Goal: Information Seeking & Learning: Find specific fact

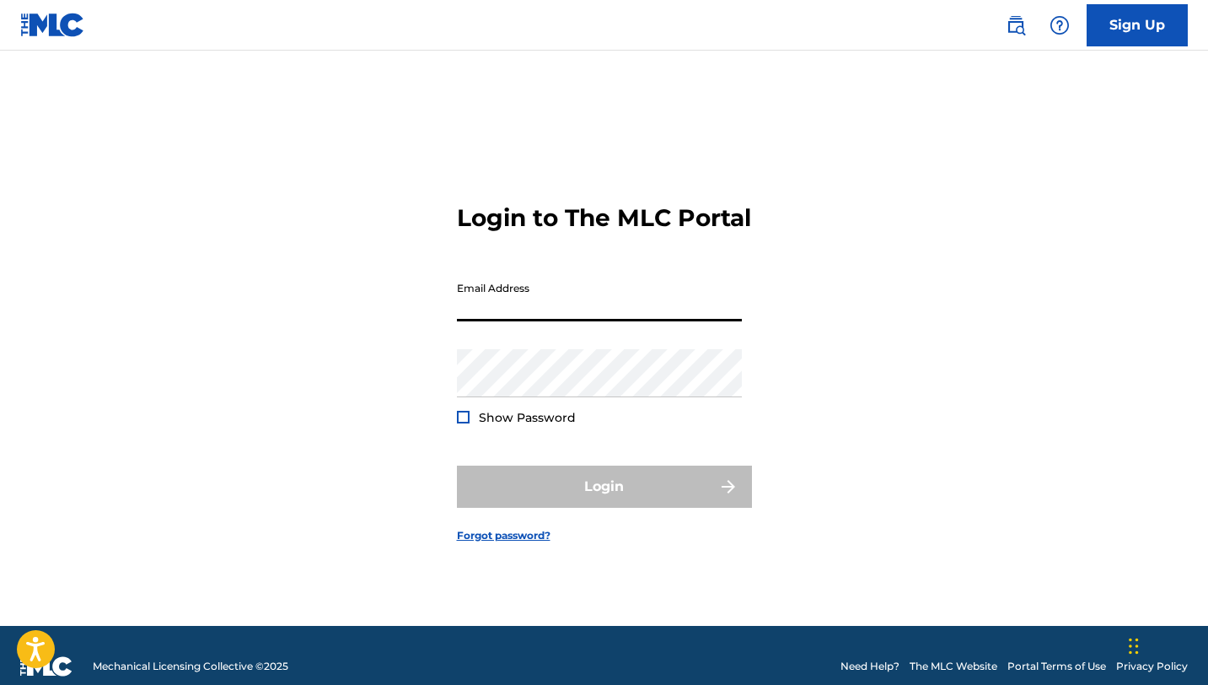
click at [576, 321] on input "Email Address" at bounding box center [599, 297] width 285 height 48
type input "[EMAIL_ADDRESS][DOMAIN_NAME]"
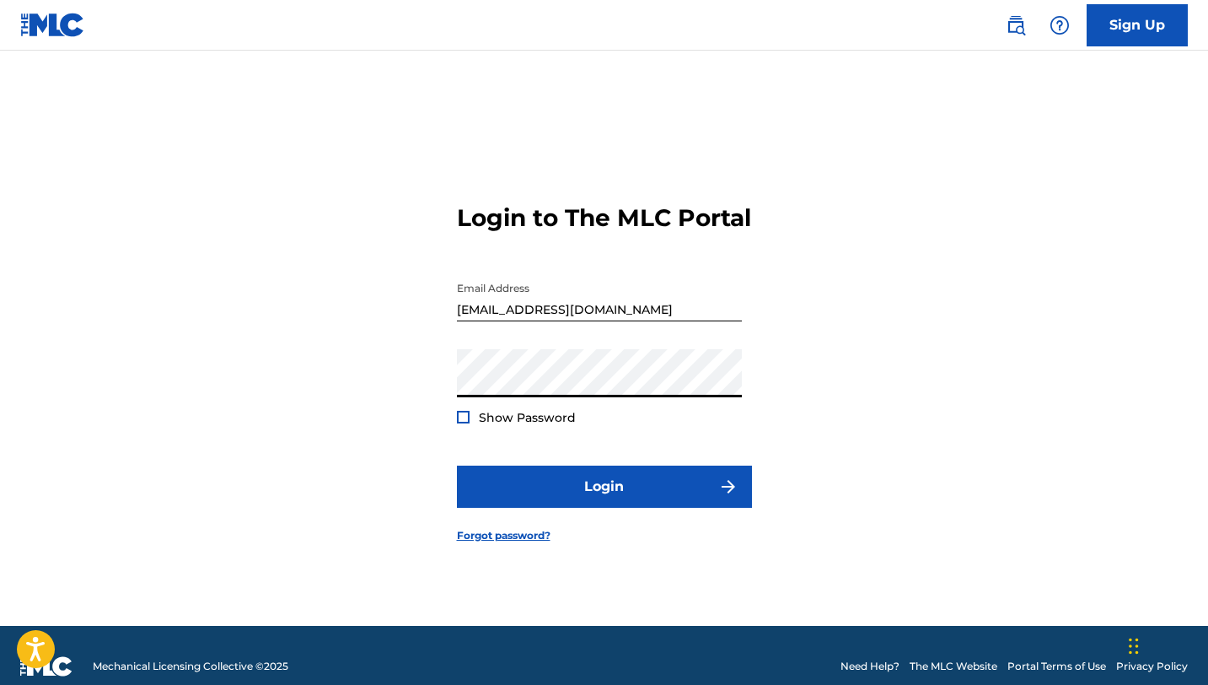
click at [457, 465] on button "Login" at bounding box center [604, 486] width 295 height 42
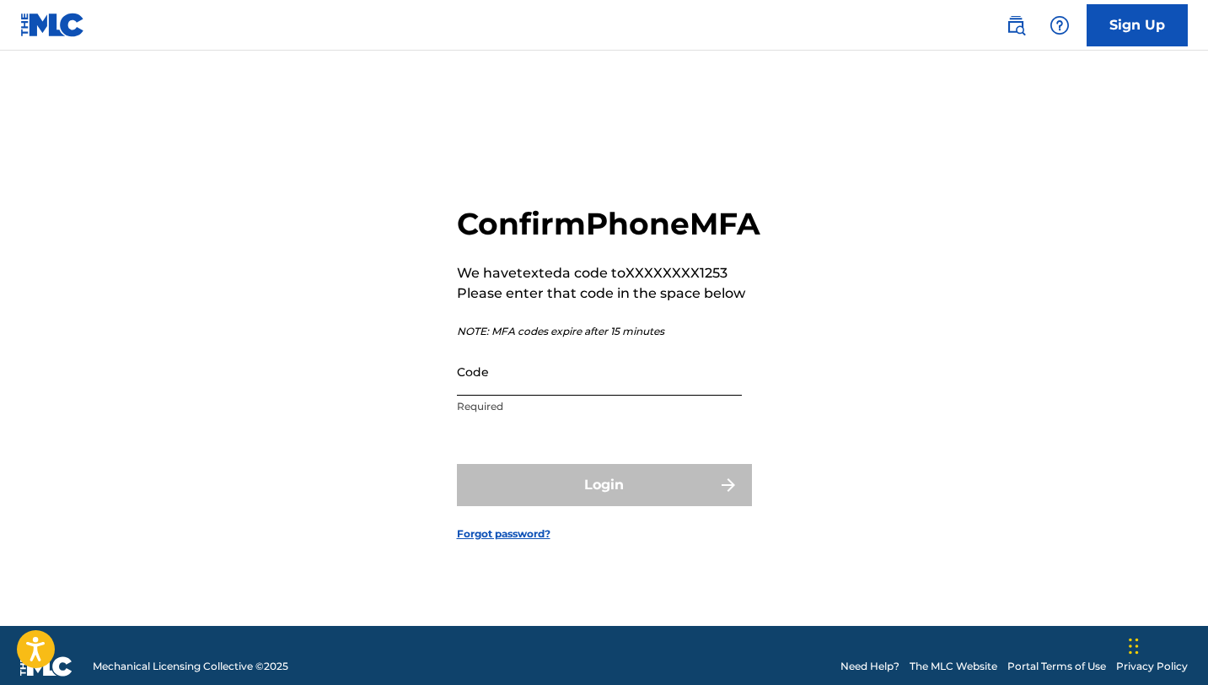
click at [586, 395] on input "Code" at bounding box center [599, 371] width 285 height 48
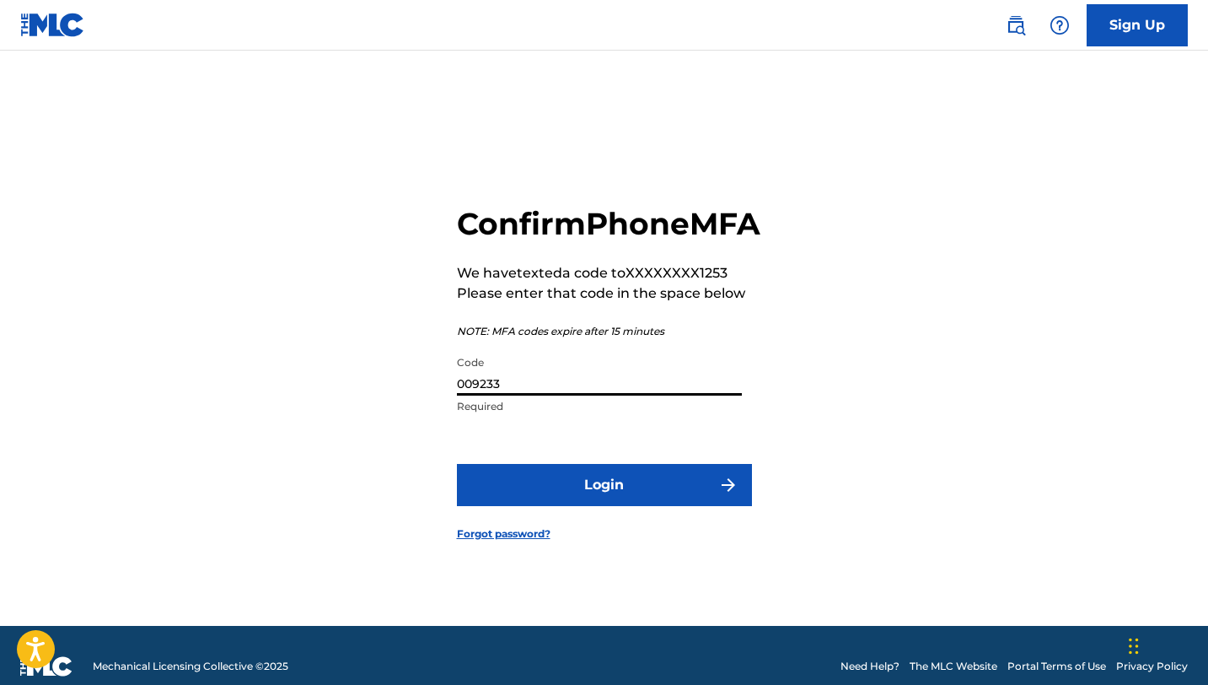
type input "009233"
click at [457, 464] on button "Login" at bounding box center [604, 485] width 295 height 42
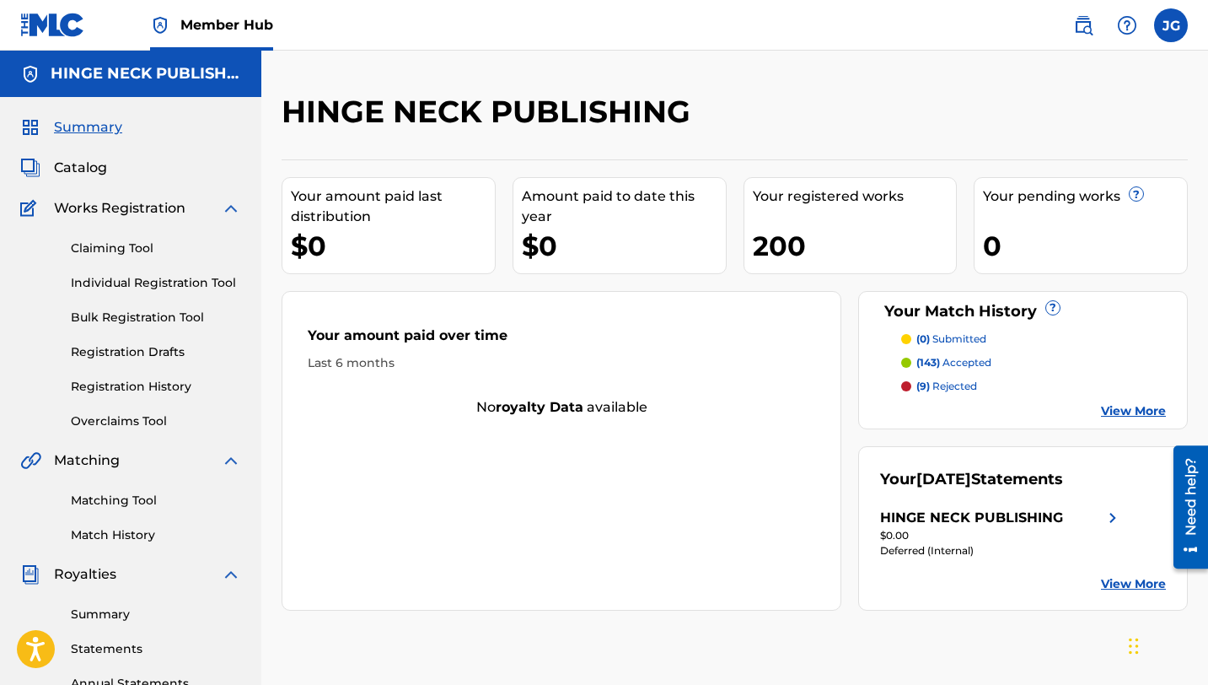
click at [222, 41] on link "Member Hub" at bounding box center [211, 25] width 123 height 50
click at [239, 23] on span "Member Hub" at bounding box center [226, 24] width 93 height 19
click at [1178, 28] on label at bounding box center [1171, 25] width 34 height 34
click at [1171, 25] on input "[PERSON_NAME] [EMAIL_ADDRESS][DOMAIN_NAME] Notification Preferences Profile Log…" at bounding box center [1171, 25] width 0 height 0
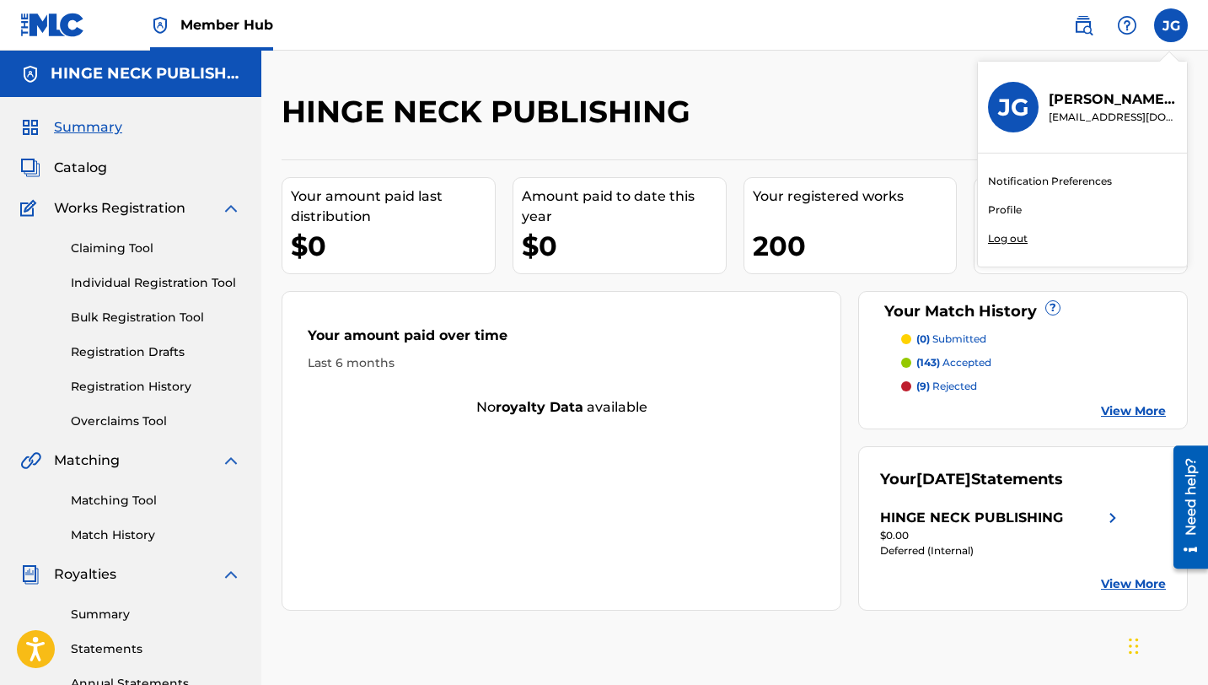
click at [1017, 241] on p "Log out" at bounding box center [1008, 238] width 40 height 15
click at [1171, 25] on input "[PERSON_NAME] [EMAIL_ADDRESS][DOMAIN_NAME] Notification Preferences Profile Log…" at bounding box center [1171, 25] width 0 height 0
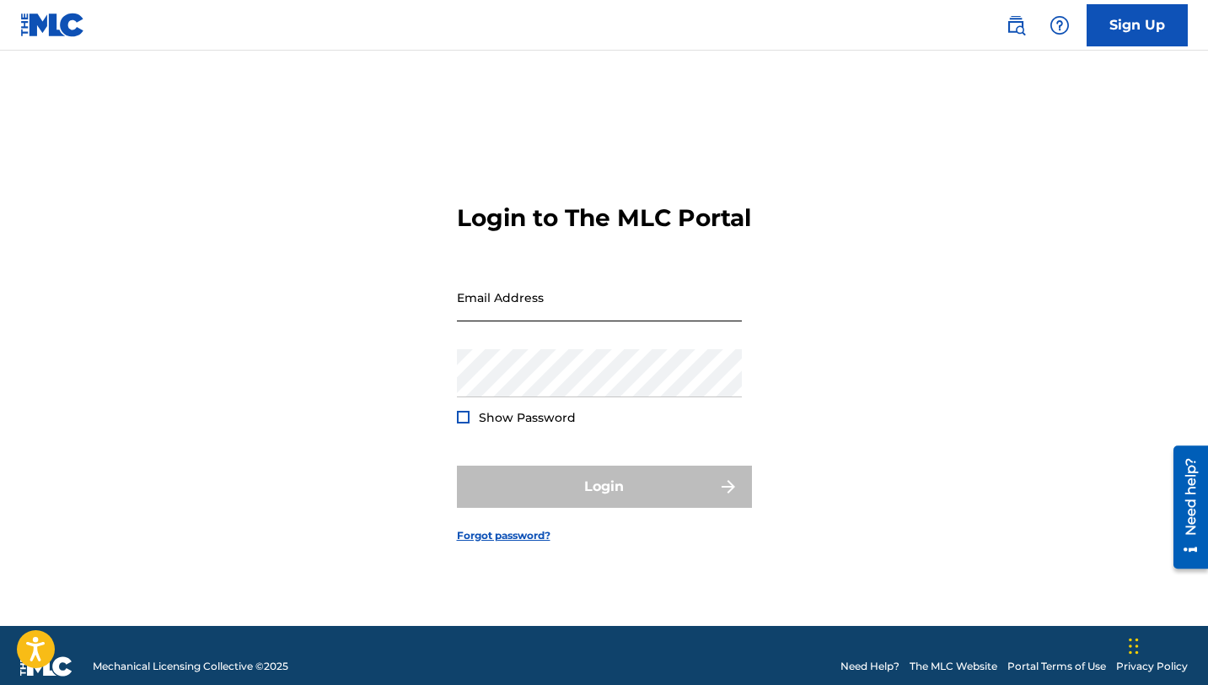
click at [524, 321] on input "Email Address" at bounding box center [599, 297] width 285 height 48
type input "[EMAIL_ADDRESS][DOMAIN_NAME]"
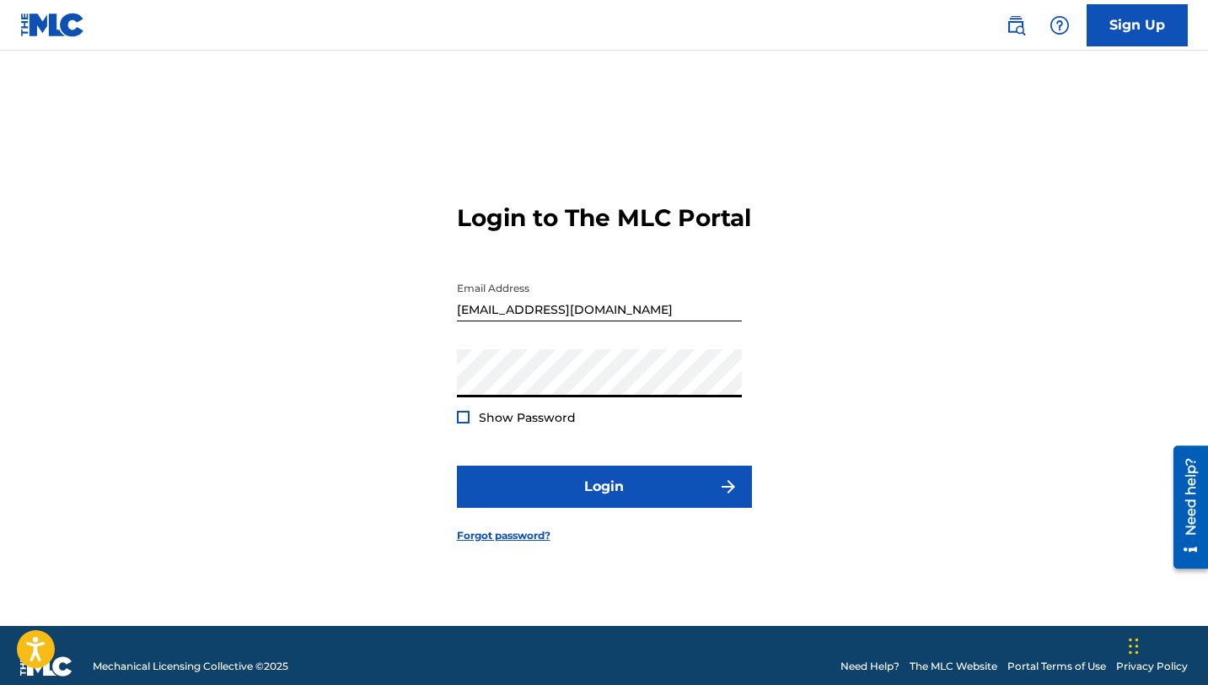
click at [457, 465] on button "Login" at bounding box center [604, 486] width 295 height 42
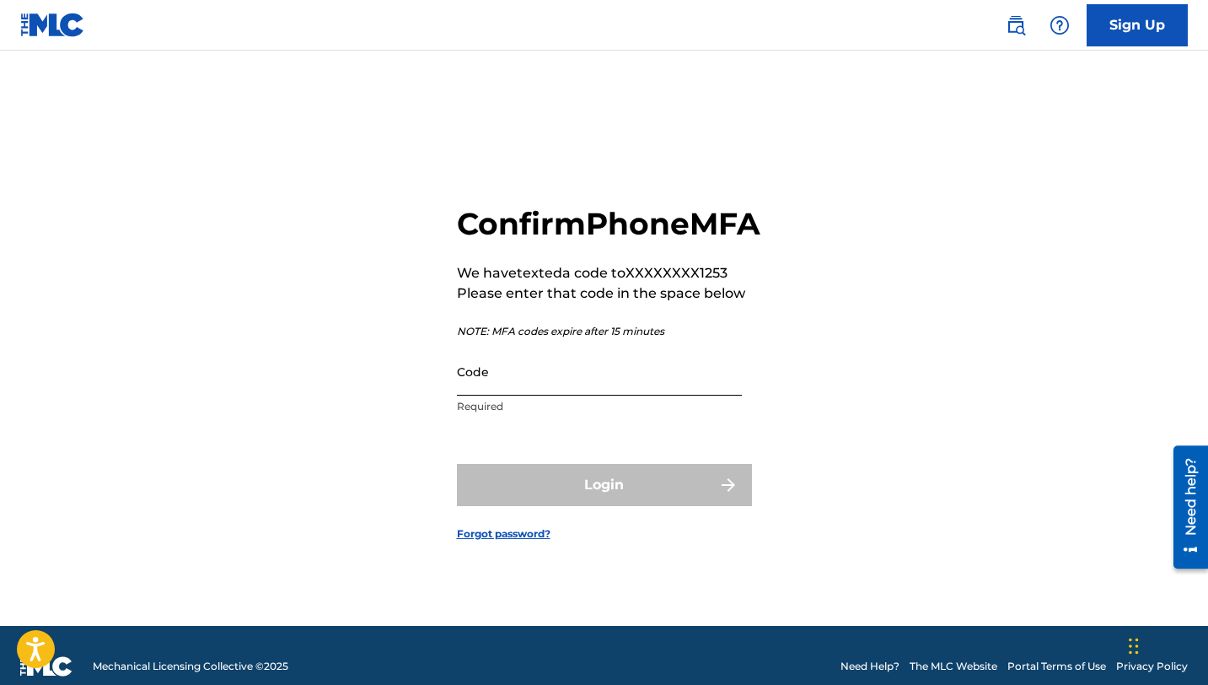
click at [545, 377] on input "Code" at bounding box center [599, 371] width 285 height 48
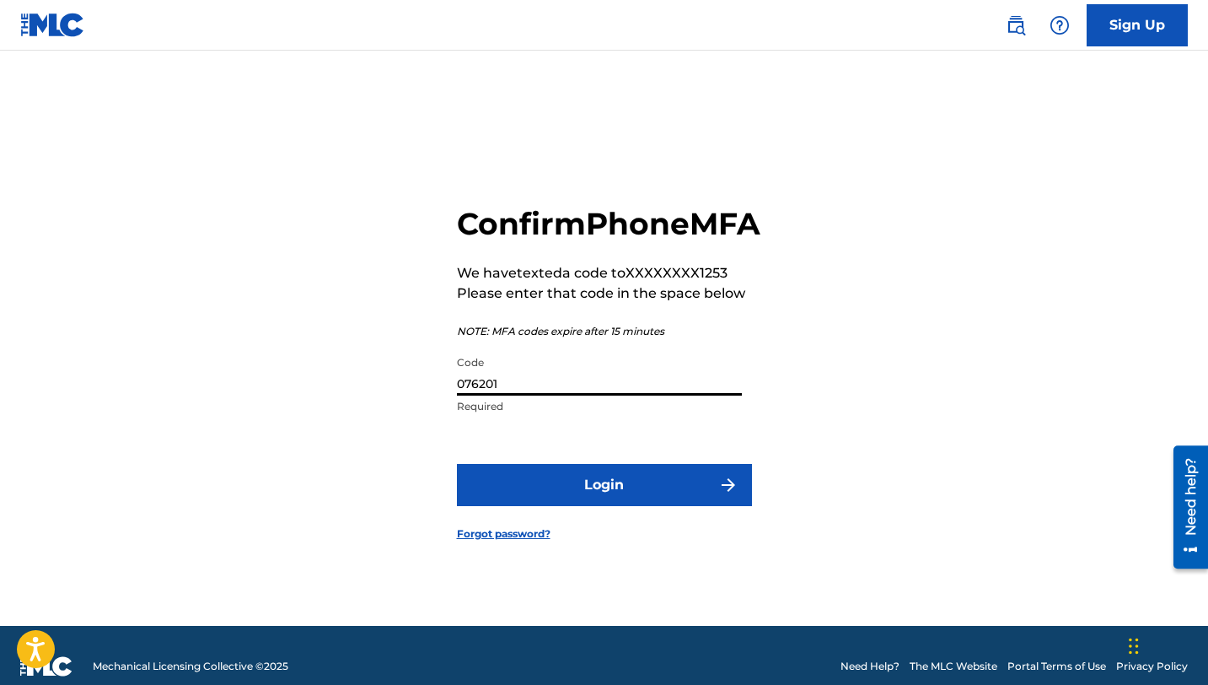
type input "076201"
click at [457, 464] on button "Login" at bounding box center [604, 485] width 295 height 42
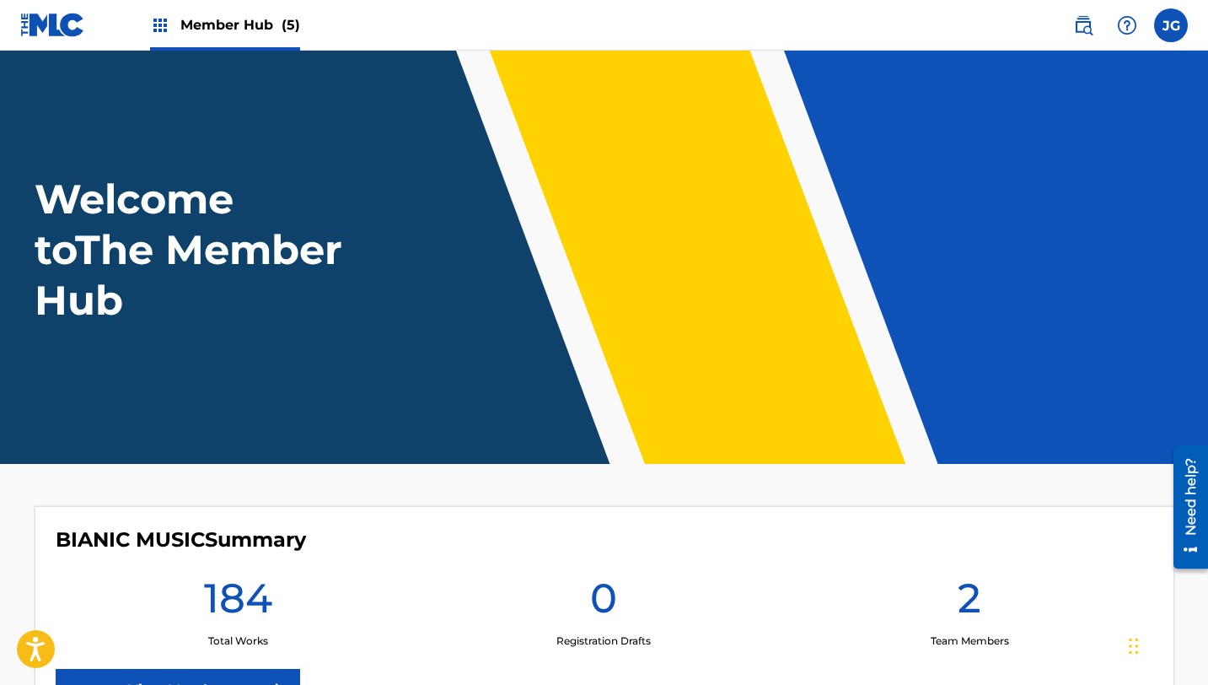
click at [252, 37] on div "Member Hub (5)" at bounding box center [225, 25] width 150 height 50
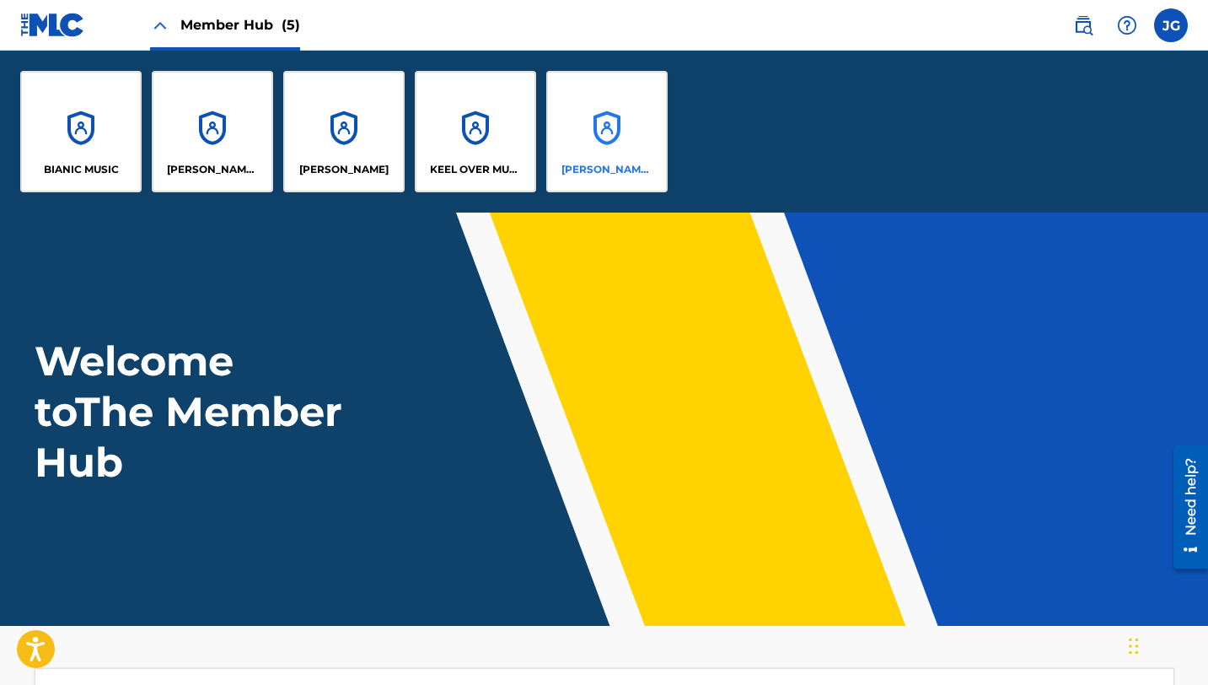
click at [546, 141] on div "[PERSON_NAME] SOUNDWORKS" at bounding box center [606, 131] width 121 height 121
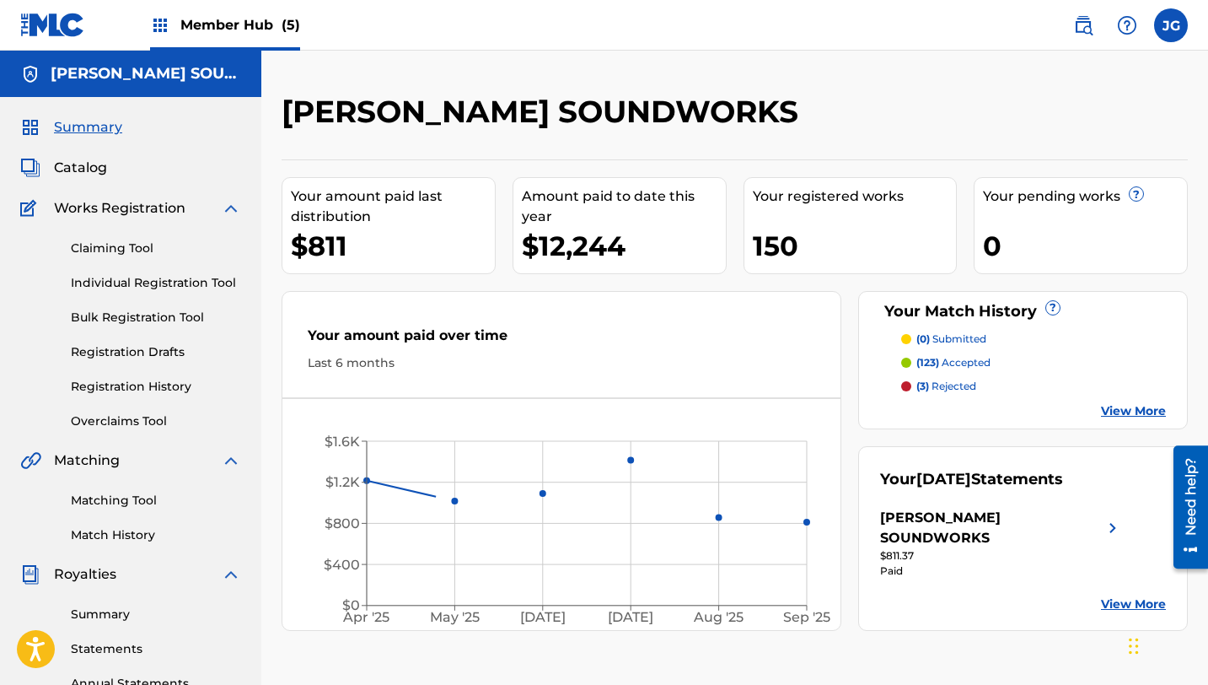
click at [231, 24] on span "Member Hub (5)" at bounding box center [240, 24] width 120 height 19
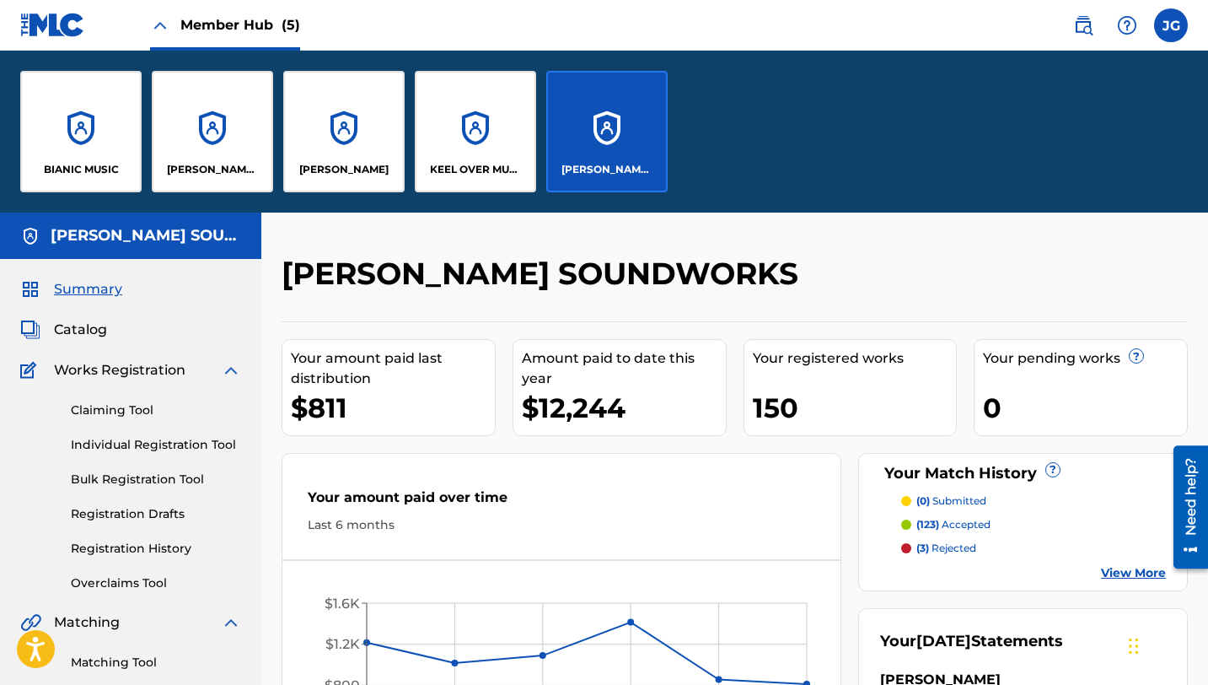
click at [616, 119] on div "[PERSON_NAME] SOUNDWORKS" at bounding box center [606, 131] width 121 height 121
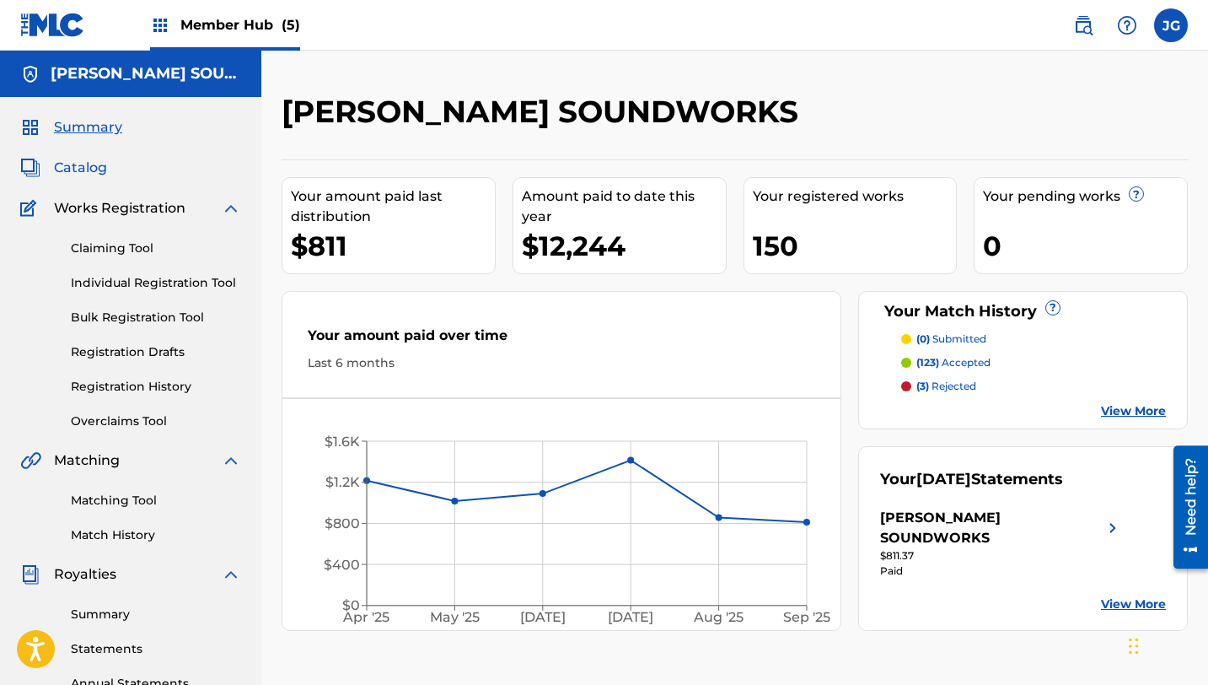
click at [93, 172] on span "Catalog" at bounding box center [80, 168] width 53 height 20
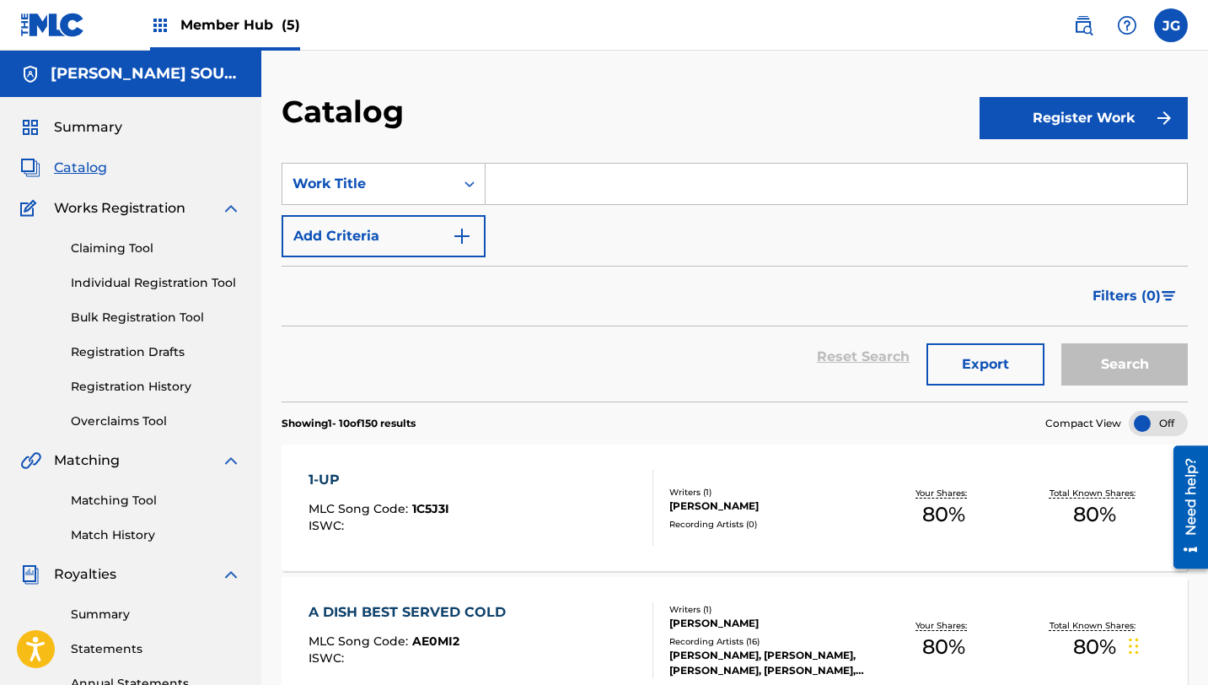
click at [515, 196] on input "Search Form" at bounding box center [837, 184] width 702 height 40
click at [1062, 343] on button "Search" at bounding box center [1125, 364] width 126 height 42
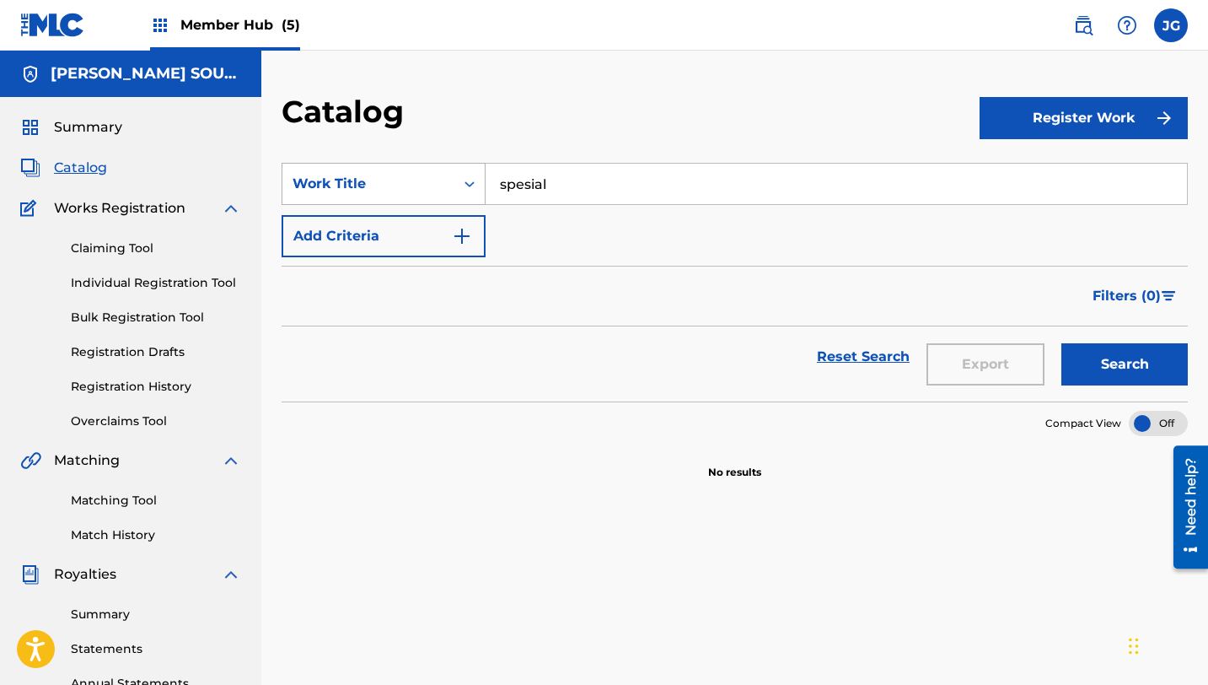
drag, startPoint x: 551, startPoint y: 184, endPoint x: 472, endPoint y: 180, distance: 79.4
click at [472, 180] on div "SearchWithCriteria15e626e4-e1be-4d91-a468-c5a6fe1f32d3 Work Title spesial" at bounding box center [735, 184] width 906 height 42
type input "special"
click at [1062, 343] on button "Search" at bounding box center [1125, 364] width 126 height 42
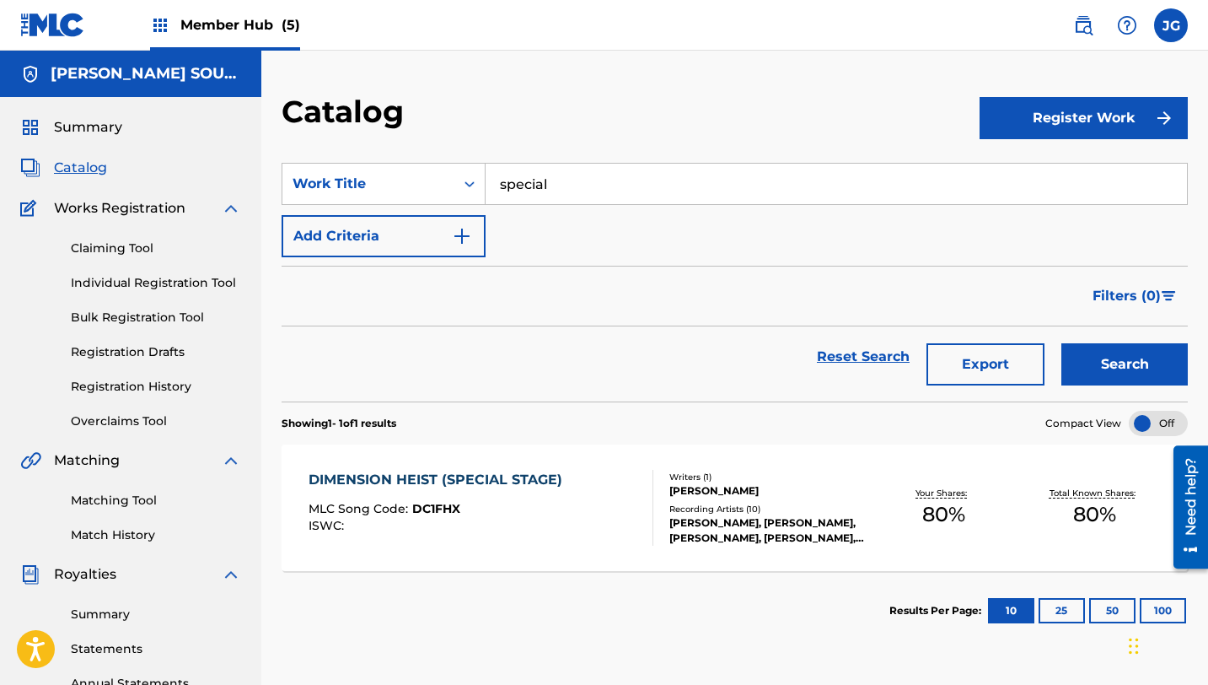
click at [492, 474] on div "DIMENSION HEIST (SPECIAL STAGE)" at bounding box center [440, 480] width 262 height 20
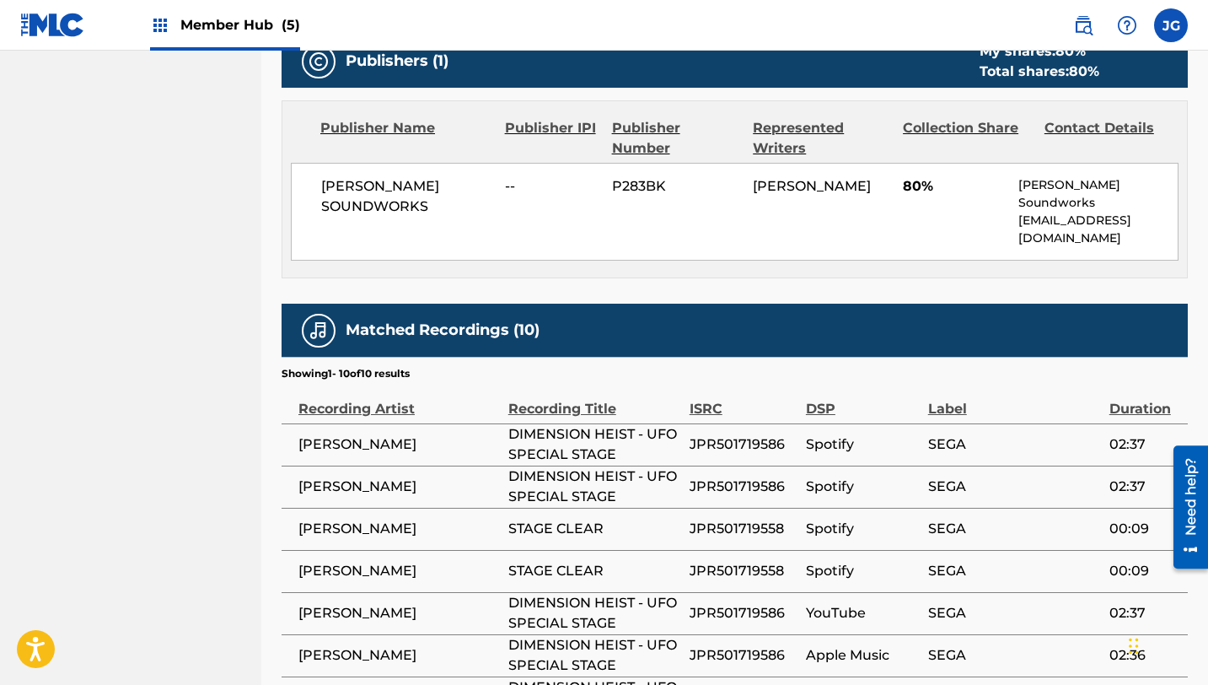
scroll to position [949, 0]
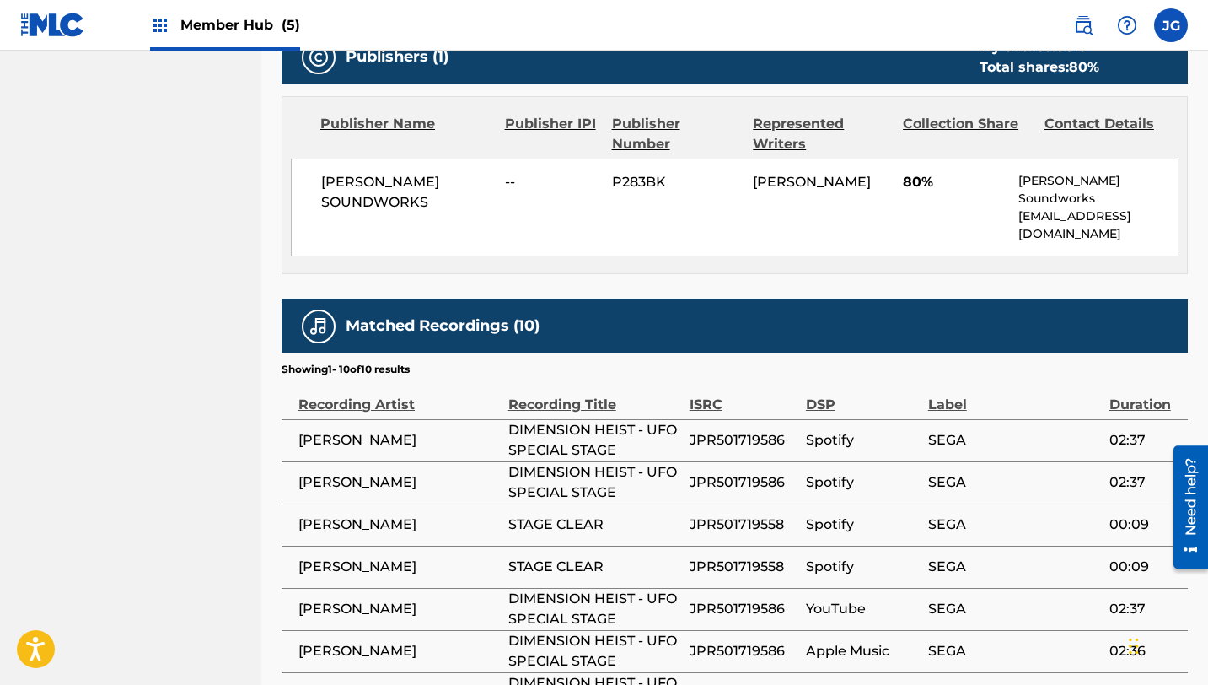
click at [493, 430] on span "[PERSON_NAME]" at bounding box center [399, 440] width 202 height 20
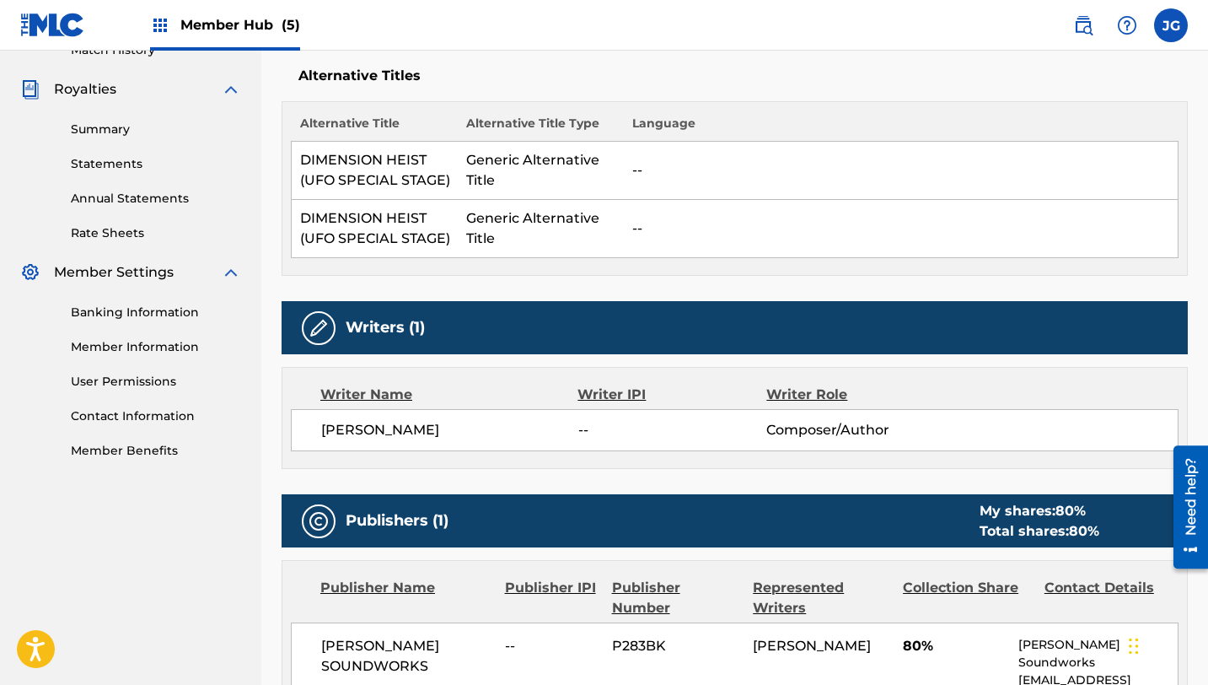
scroll to position [46, 0]
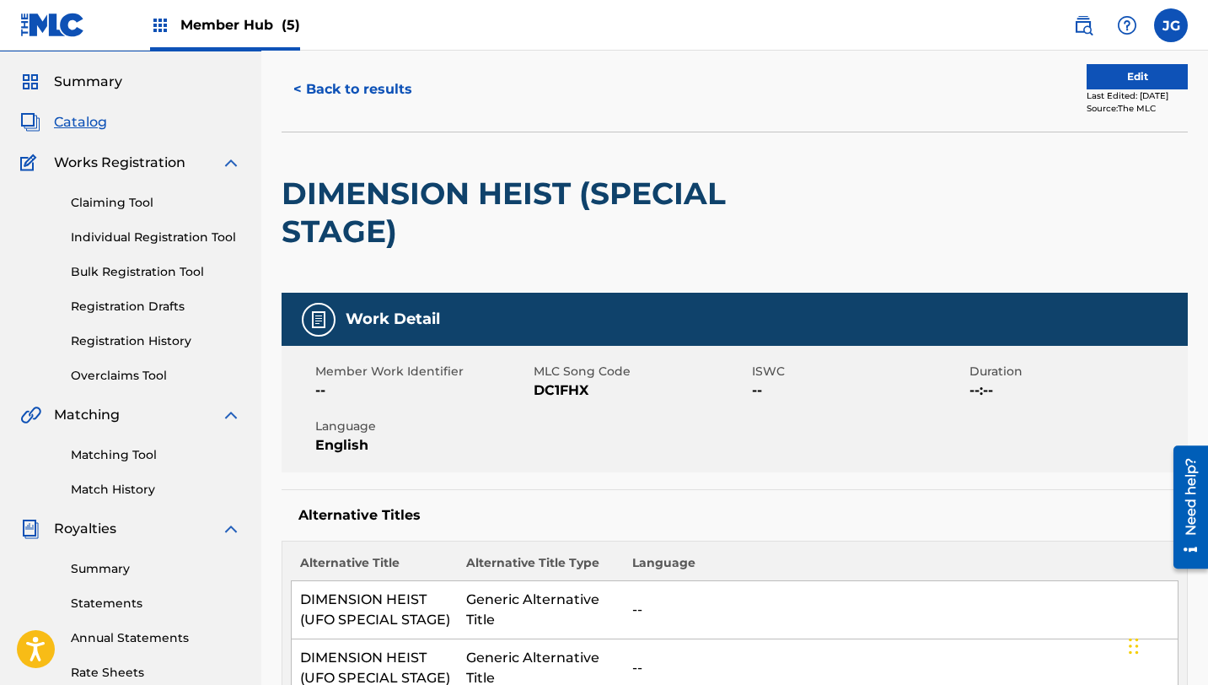
click at [80, 124] on span "Catalog" at bounding box center [80, 122] width 53 height 20
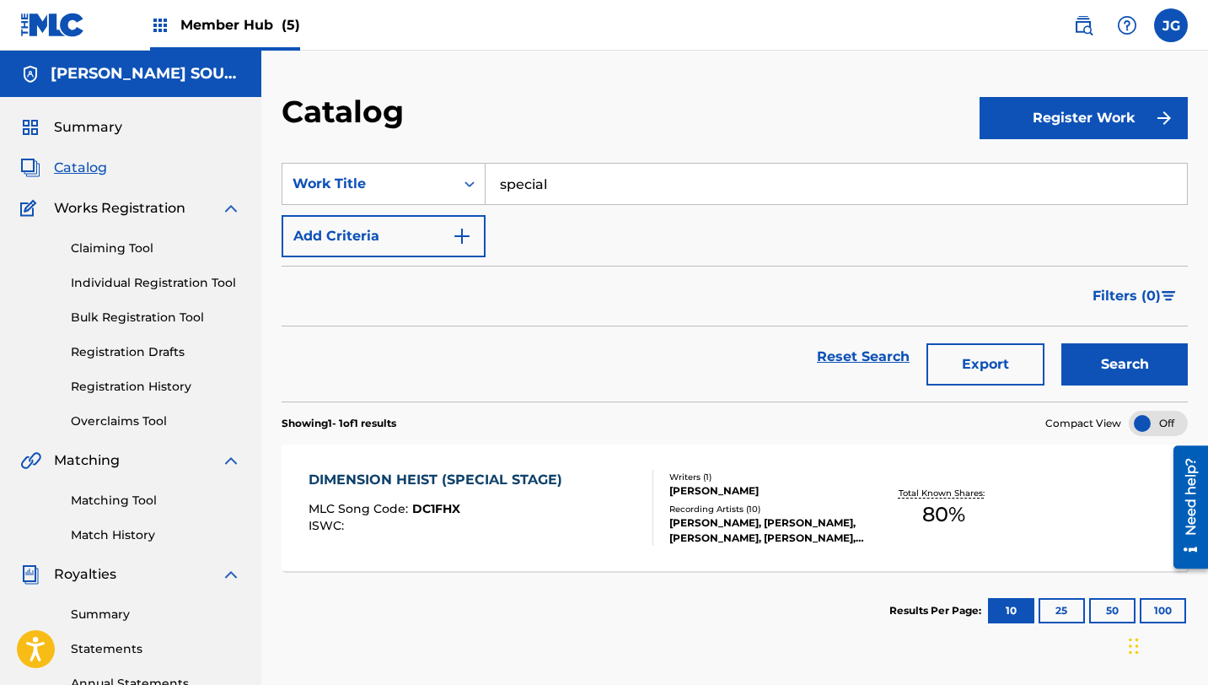
click at [602, 183] on input "special" at bounding box center [837, 184] width 702 height 40
drag, startPoint x: 598, startPoint y: 183, endPoint x: 468, endPoint y: 180, distance: 129.9
click at [468, 180] on div "SearchWithCriteria15e626e4-e1be-4d91-a468-c5a6fe1f32d3 Work Title special dimen…" at bounding box center [735, 184] width 906 height 42
click at [1062, 343] on button "Search" at bounding box center [1125, 364] width 126 height 42
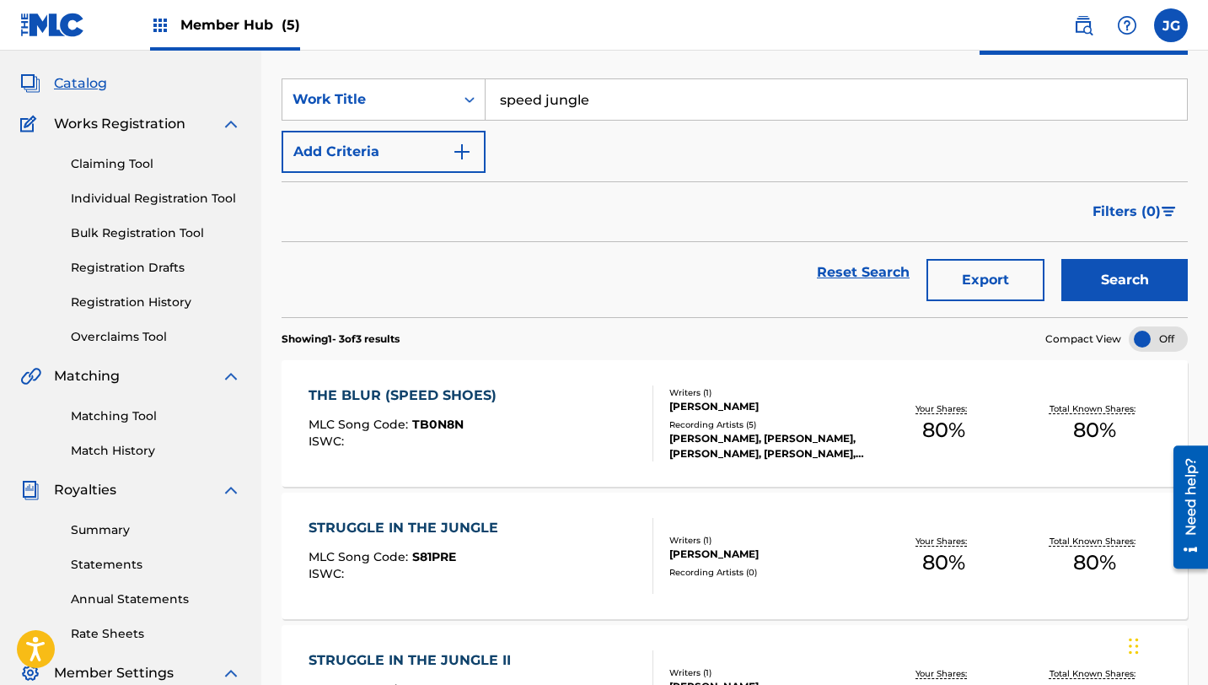
scroll to position [75, 0]
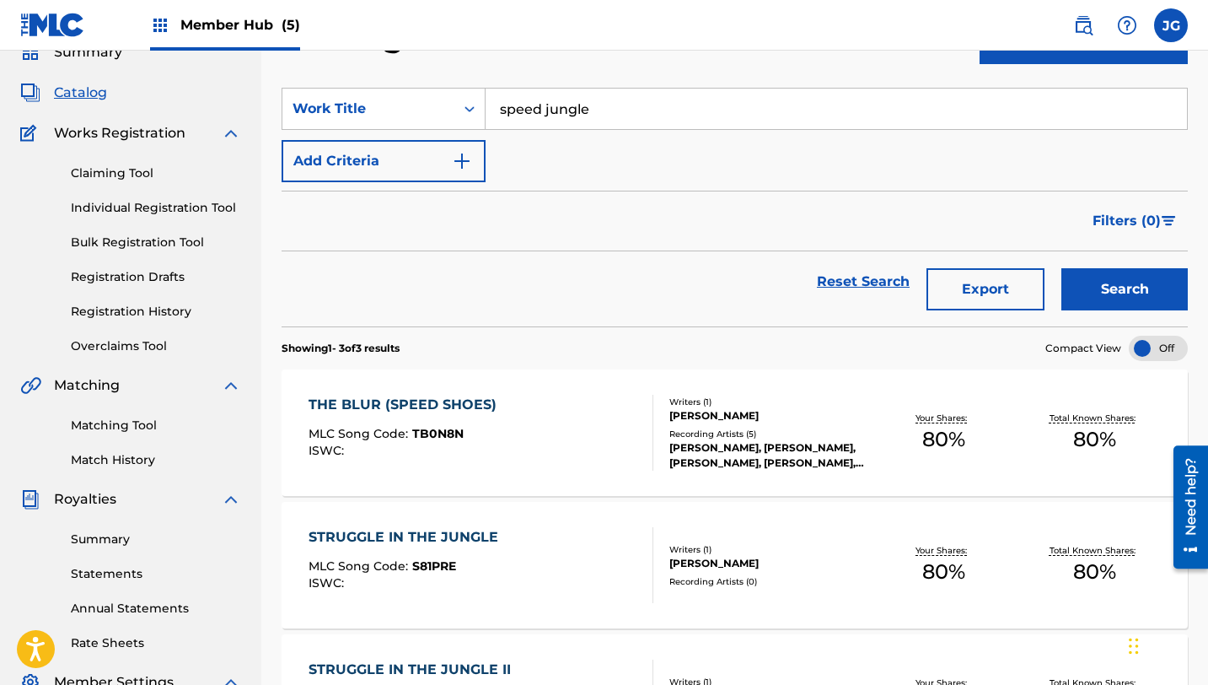
click at [604, 112] on input "speed jungle" at bounding box center [837, 109] width 702 height 40
drag, startPoint x: 596, startPoint y: 110, endPoint x: 444, endPoint y: 115, distance: 151.8
click at [444, 115] on div "SearchWithCriteria15e626e4-e1be-4d91-a468-c5a6fe1f32d3 Work Title speed jungle" at bounding box center [735, 109] width 906 height 42
paste input "[GEOGRAPHIC_DATA]"
click at [1062, 268] on button "Search" at bounding box center [1125, 289] width 126 height 42
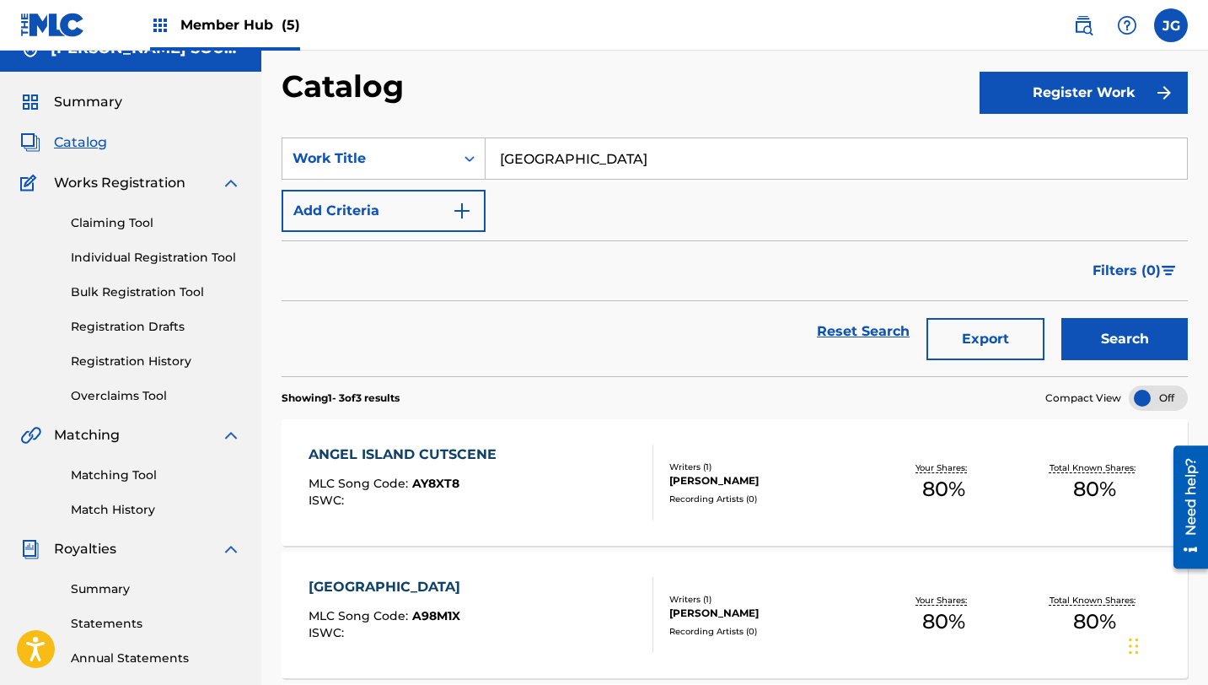
scroll to position [0, 0]
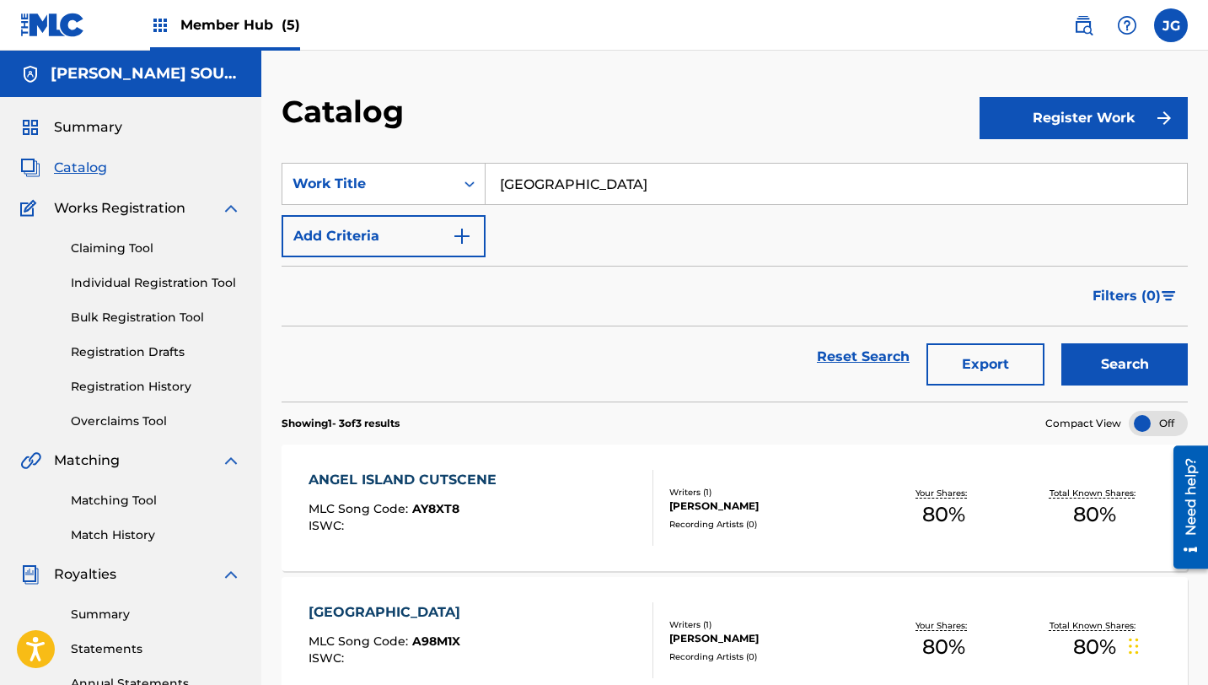
drag, startPoint x: 592, startPoint y: 194, endPoint x: 513, endPoint y: 184, distance: 79.9
click at [513, 184] on input "[GEOGRAPHIC_DATA]" at bounding box center [837, 184] width 702 height 40
click at [595, 190] on input "[GEOGRAPHIC_DATA]" at bounding box center [837, 184] width 702 height 40
drag, startPoint x: 595, startPoint y: 190, endPoint x: 501, endPoint y: 185, distance: 94.6
click at [501, 185] on input "[GEOGRAPHIC_DATA]" at bounding box center [837, 184] width 702 height 40
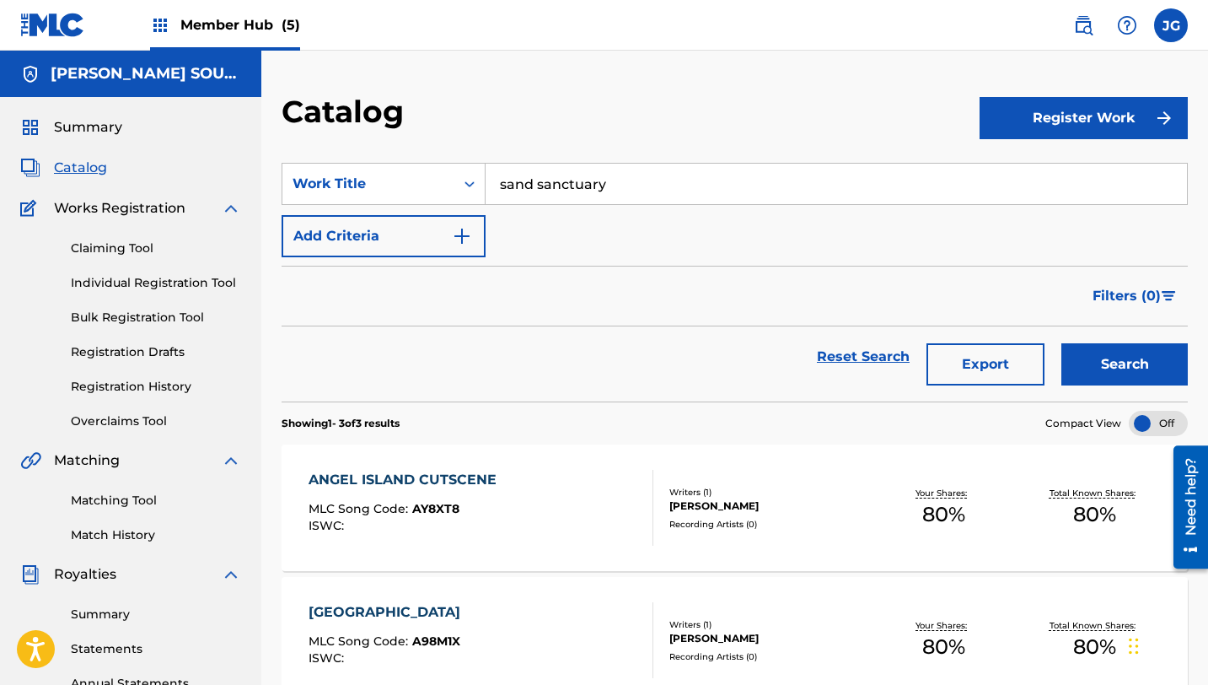
click at [1062, 343] on button "Search" at bounding box center [1125, 364] width 126 height 42
drag, startPoint x: 610, startPoint y: 187, endPoint x: 382, endPoint y: 180, distance: 227.8
click at [382, 180] on div "SearchWithCriteria15e626e4-e1be-4d91-a468-c5a6fe1f32d3 Work Title sand sanctuary" at bounding box center [735, 184] width 906 height 42
click at [1062, 343] on button "Search" at bounding box center [1125, 364] width 126 height 42
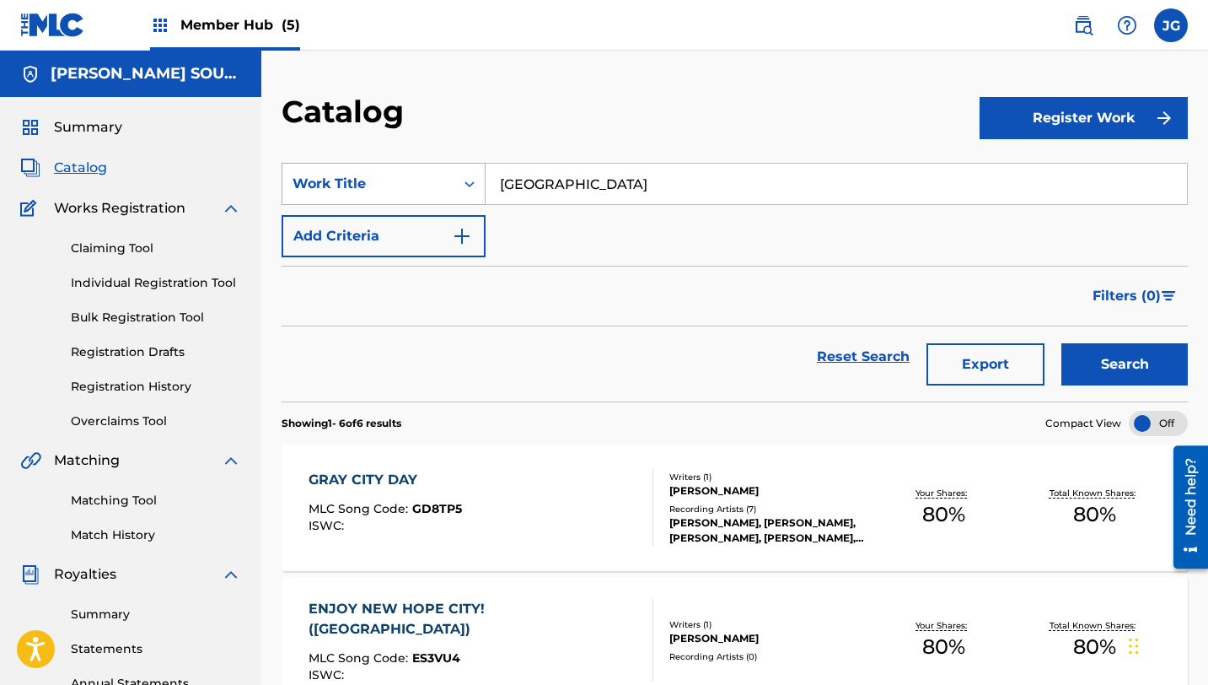
drag, startPoint x: 578, startPoint y: 180, endPoint x: 463, endPoint y: 178, distance: 114.7
click at [463, 178] on div "SearchWithCriteria15e626e4-e1be-4d91-a468-c5a6fe1f32d3 Work Title lagoon city" at bounding box center [735, 184] width 906 height 42
click at [535, 222] on strong "emerald" at bounding box center [529, 221] width 58 height 16
click at [1062, 343] on button "Search" at bounding box center [1125, 364] width 126 height 42
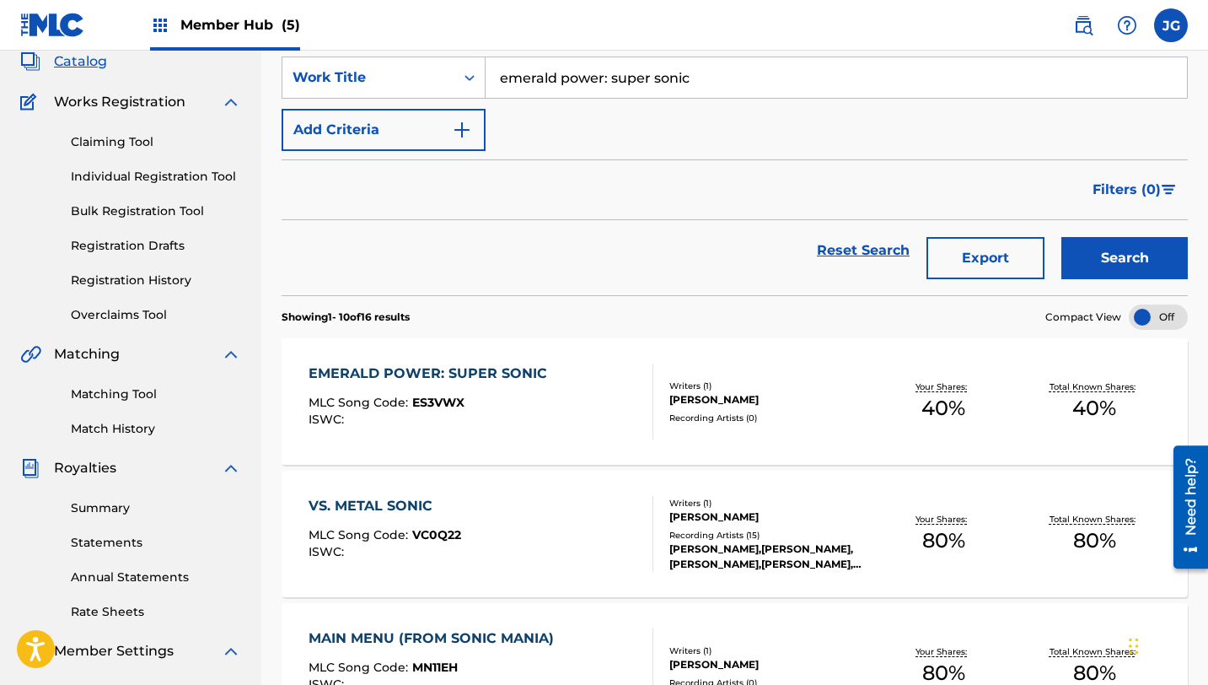
scroll to position [103, 0]
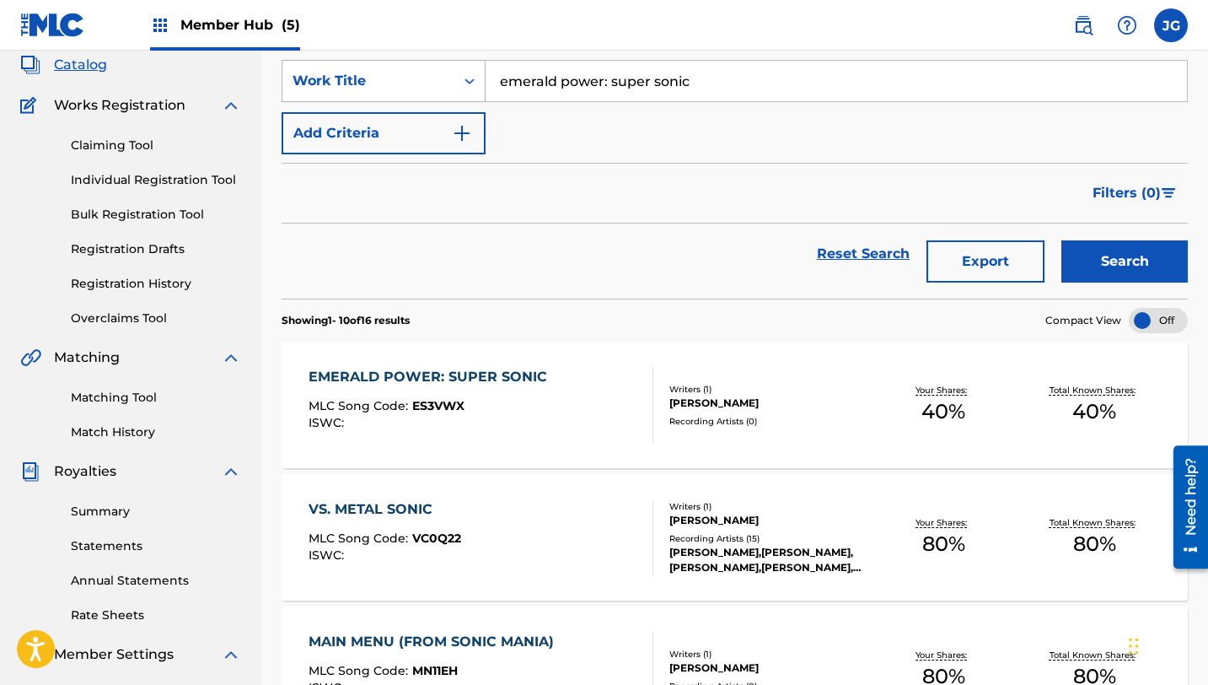
drag, startPoint x: 702, startPoint y: 84, endPoint x: 450, endPoint y: 93, distance: 252.2
click at [450, 93] on div "SearchWithCriteria15e626e4-e1be-4d91-a468-c5a6fe1f32d3 Work Title emerald power…" at bounding box center [735, 81] width 906 height 42
drag, startPoint x: 707, startPoint y: 85, endPoint x: 486, endPoint y: 78, distance: 221.0
click at [486, 78] on input "emerald power: super sonic" at bounding box center [837, 81] width 702 height 40
click at [1062, 240] on button "Search" at bounding box center [1125, 261] width 126 height 42
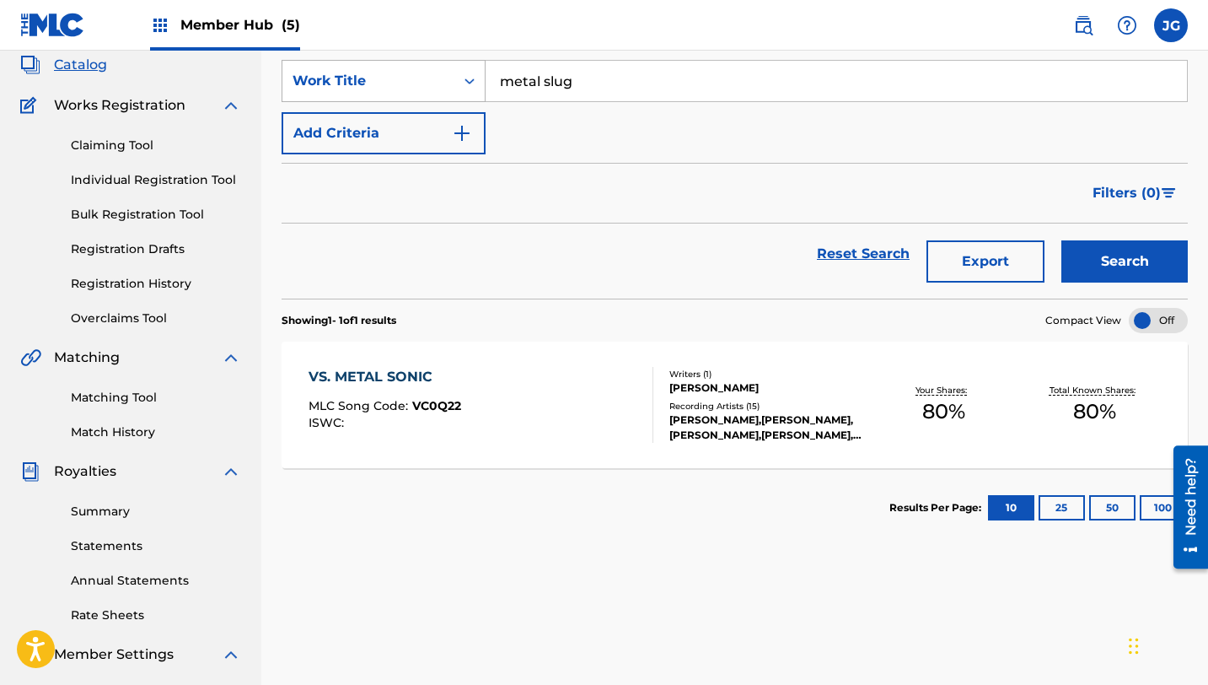
drag, startPoint x: 600, startPoint y: 83, endPoint x: 477, endPoint y: 75, distance: 123.3
click at [476, 79] on div "SearchWithCriteria15e626e4-e1be-4d91-a468-c5a6fe1f32d3 Work Title metal slug" at bounding box center [735, 81] width 906 height 42
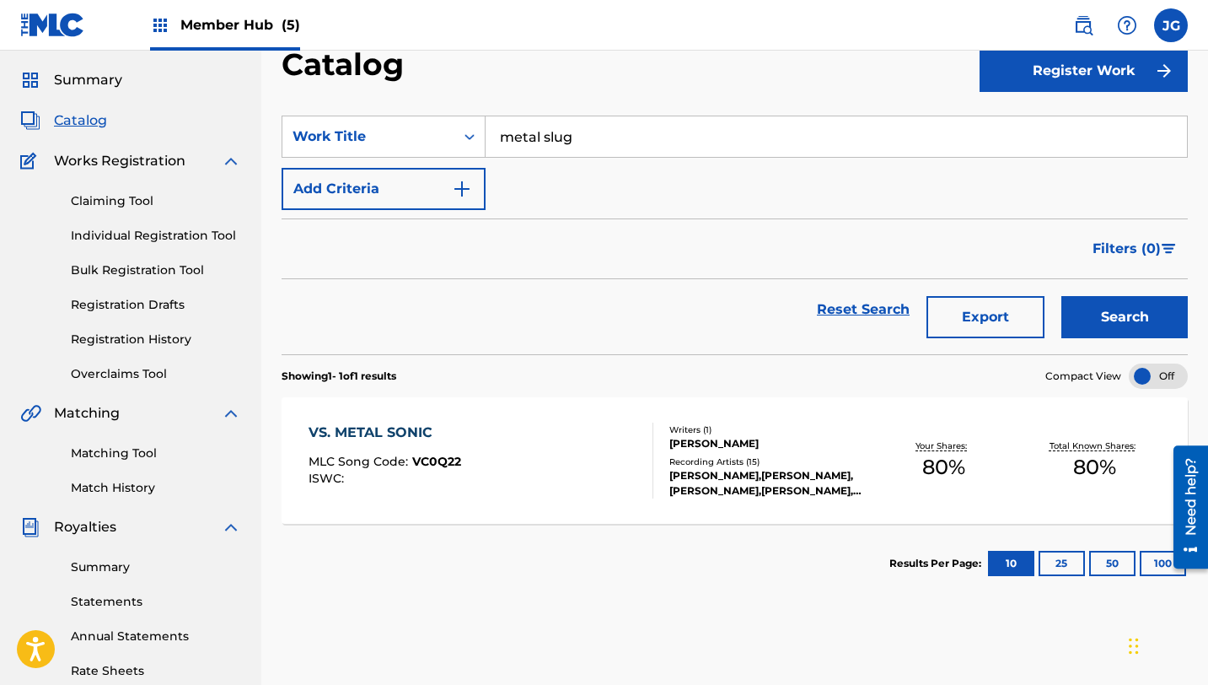
scroll to position [0, 0]
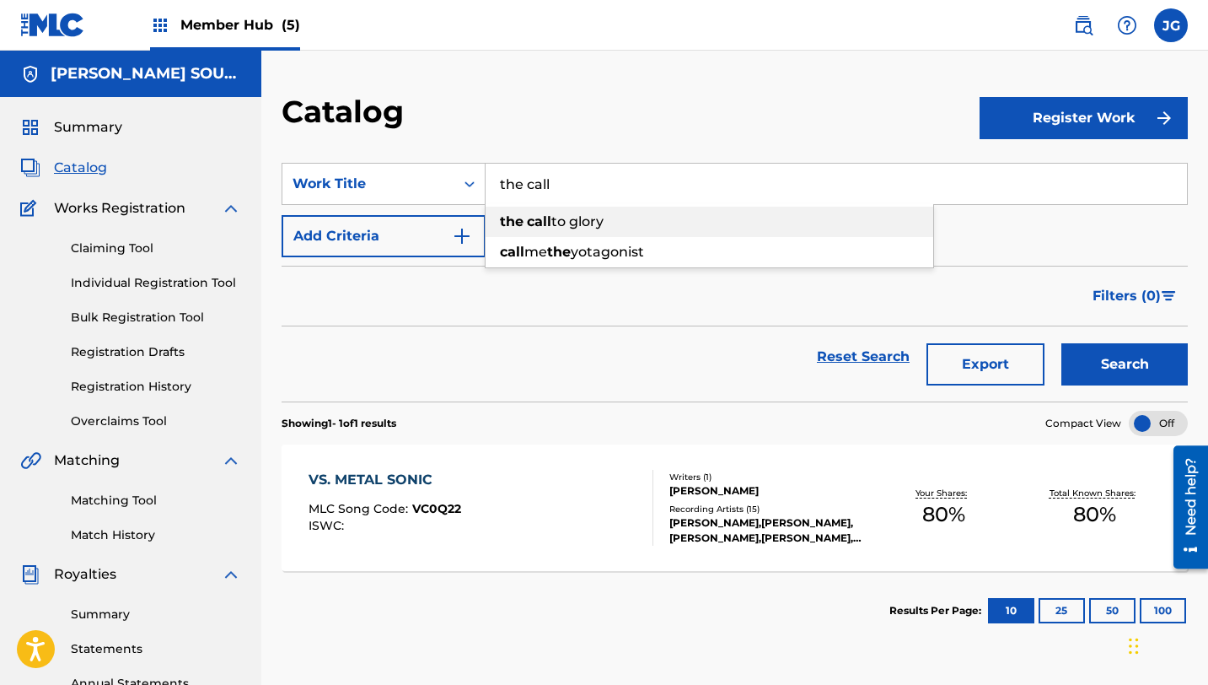
click at [631, 234] on div "the call to glory" at bounding box center [710, 222] width 448 height 30
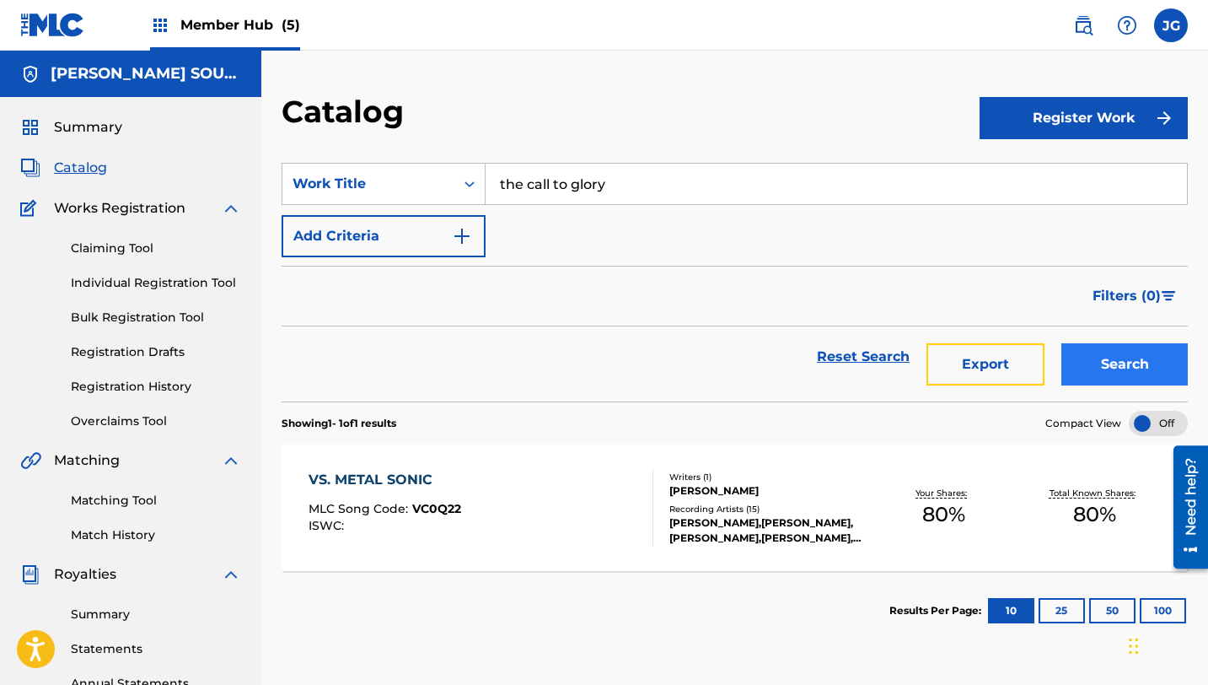
drag, startPoint x: 986, startPoint y: 368, endPoint x: 1115, endPoint y: 382, distance: 130.6
click at [1115, 382] on div "Reset Search Export Search" at bounding box center [735, 356] width 906 height 61
click at [1115, 382] on button "Search" at bounding box center [1125, 364] width 126 height 42
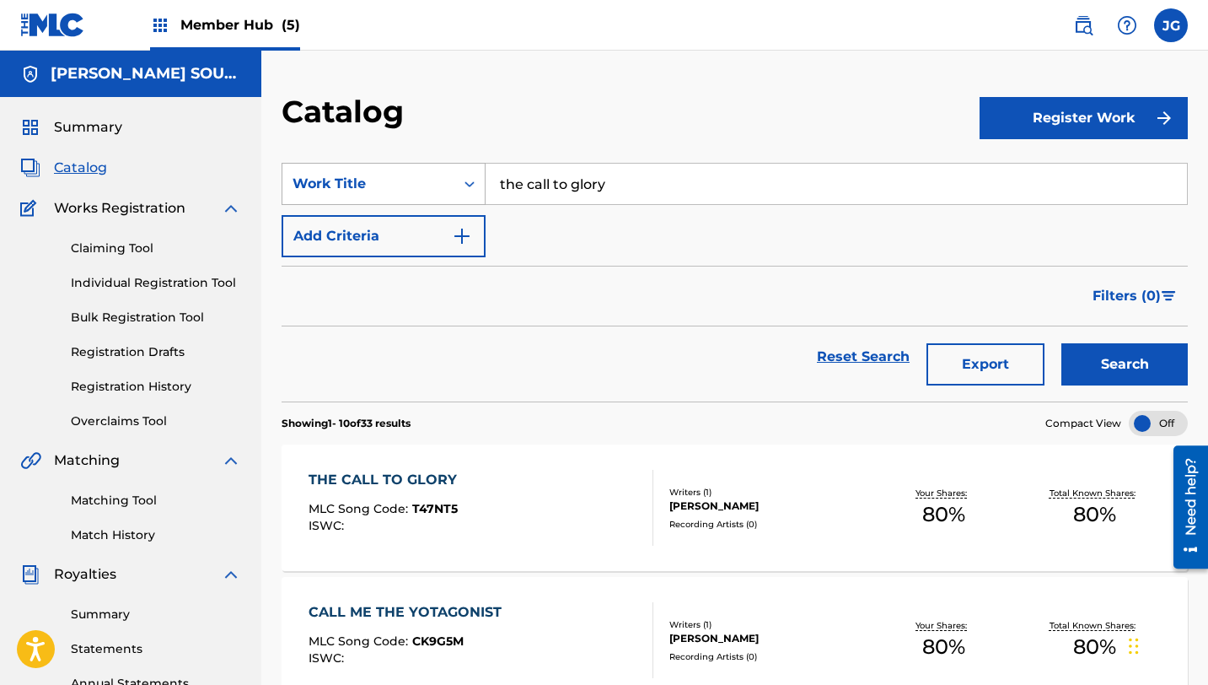
drag, startPoint x: 609, startPoint y: 189, endPoint x: 406, endPoint y: 193, distance: 202.4
click at [406, 194] on div "SearchWithCriteria15e626e4-e1be-4d91-a468-c5a6fe1f32d3 Work Title the call to g…" at bounding box center [735, 184] width 906 height 42
drag, startPoint x: 614, startPoint y: 189, endPoint x: 481, endPoint y: 190, distance: 132.4
click at [481, 190] on div "SearchWithCriteria15e626e4-e1be-4d91-a468-c5a6fe1f32d3 Work Title the call to g…" at bounding box center [735, 184] width 906 height 42
click at [540, 234] on div "in the he at of it" at bounding box center [710, 222] width 448 height 30
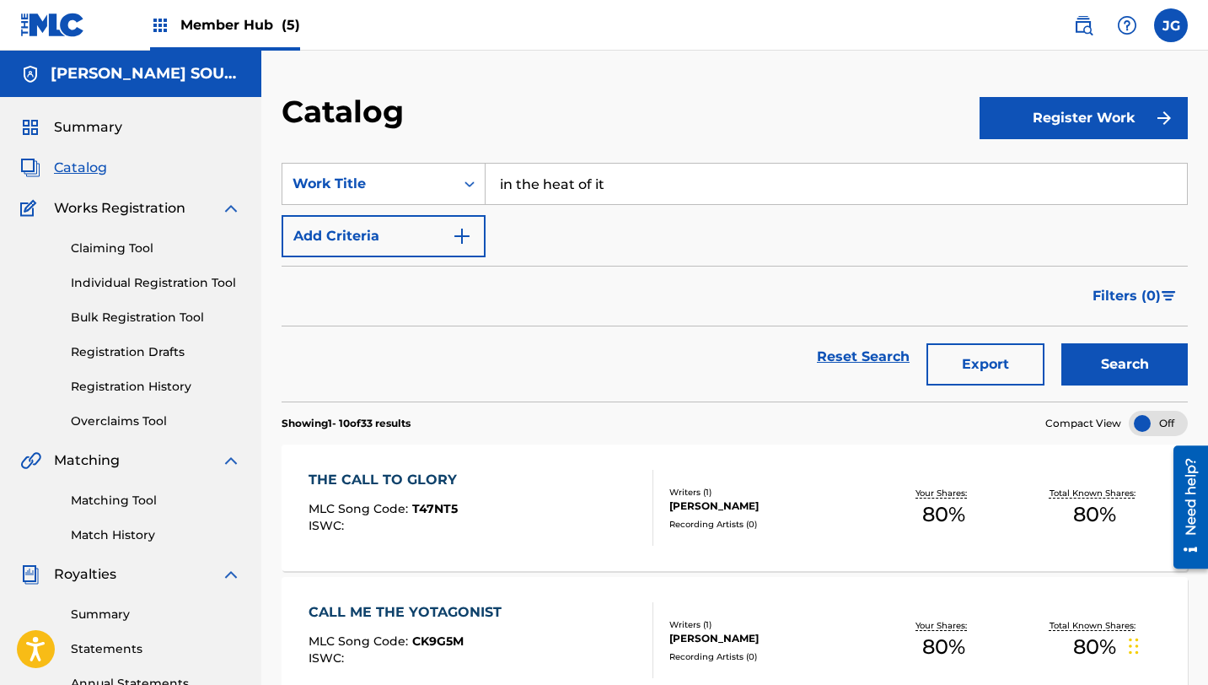
click at [1062, 343] on button "Search" at bounding box center [1125, 364] width 126 height 42
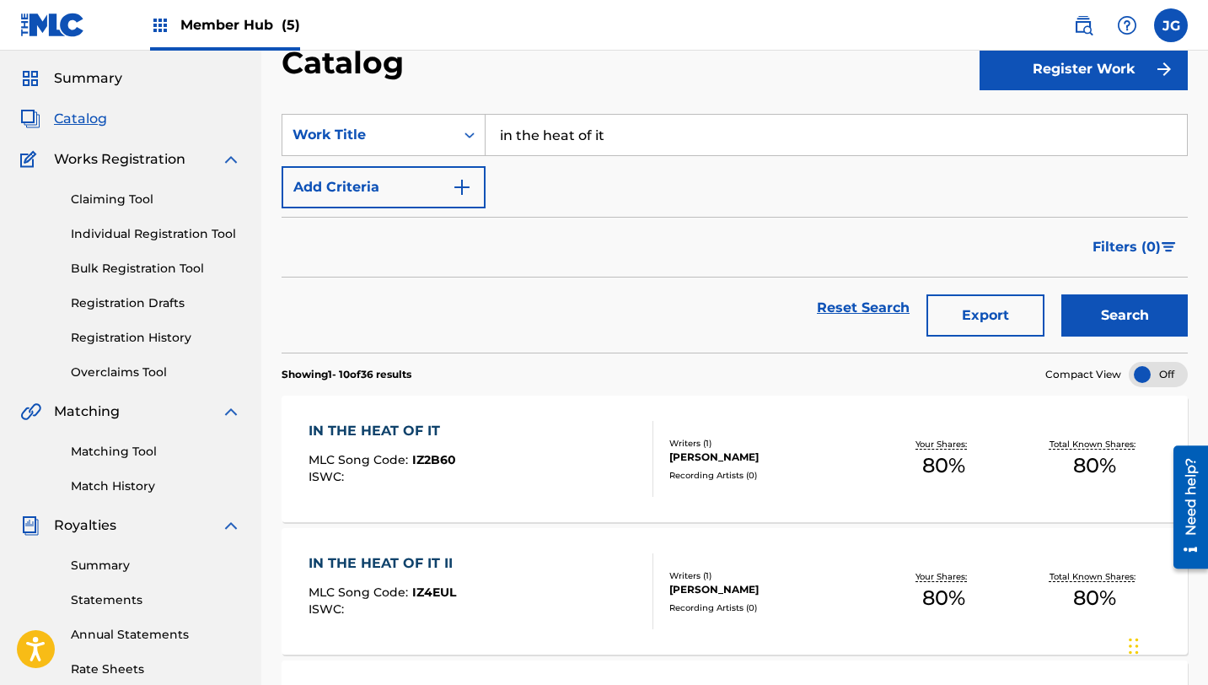
scroll to position [77, 0]
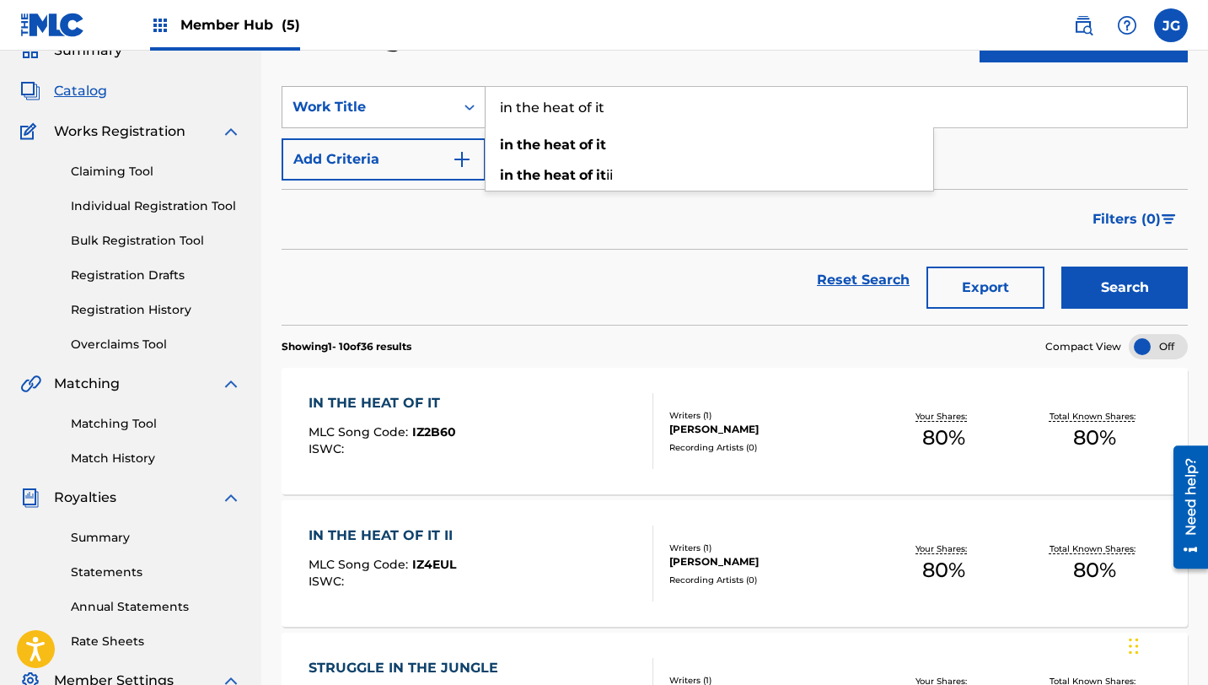
drag, startPoint x: 627, startPoint y: 110, endPoint x: 464, endPoint y: 107, distance: 163.6
click at [464, 109] on div "SearchWithCriteria15e626e4-e1be-4d91-a468-c5a6fe1f32d3 Work Title in the heat o…" at bounding box center [735, 107] width 906 height 42
click at [562, 158] on div "merci less land" at bounding box center [710, 145] width 448 height 30
click at [1062, 266] on button "Search" at bounding box center [1125, 287] width 126 height 42
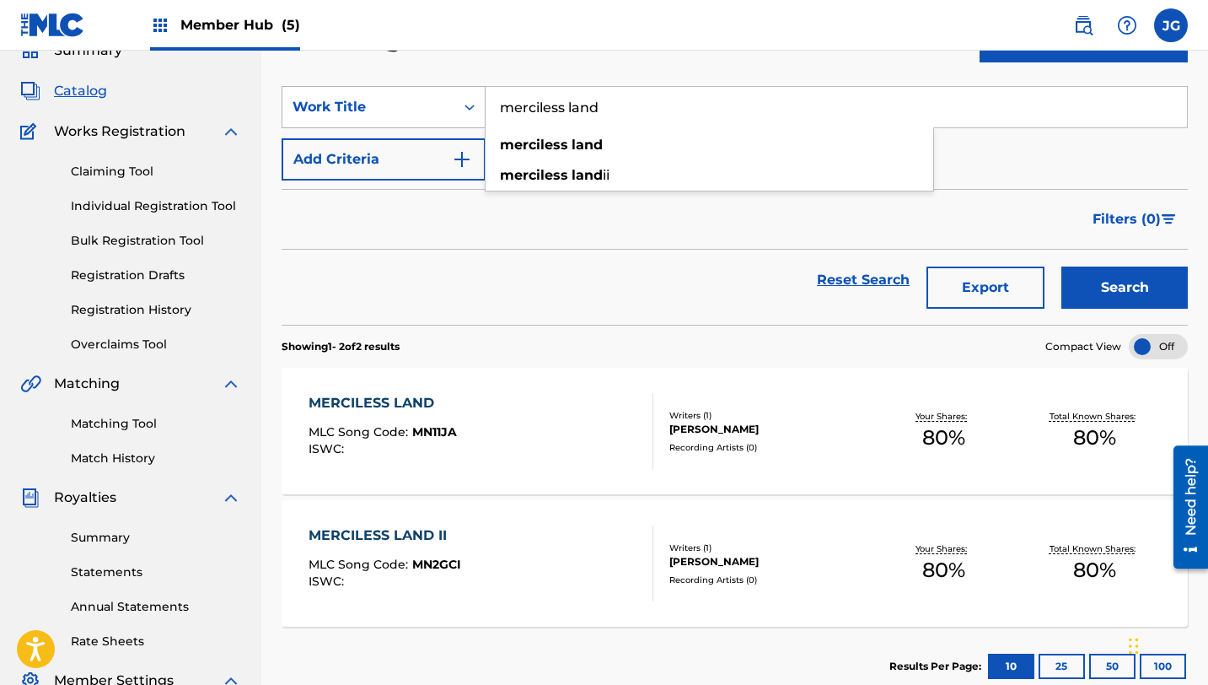
drag, startPoint x: 608, startPoint y: 109, endPoint x: 477, endPoint y: 103, distance: 130.8
click at [477, 103] on div "SearchWithCriteria15e626e4-e1be-4d91-a468-c5a6fe1f32d3 Work Title merciless lan…" at bounding box center [735, 107] width 906 height 42
click at [560, 164] on div "SearchWithCriteria15e626e4-e1be-4d91-a468-c5a6fe1f32d3 Work Title the dra Add C…" at bounding box center [735, 133] width 906 height 94
drag, startPoint x: 560, startPoint y: 164, endPoint x: 560, endPoint y: 148, distance: 16.0
click at [560, 151] on div "SearchWithCriteria15e626e4-e1be-4d91-a468-c5a6fe1f32d3 Work Title the dra Add C…" at bounding box center [735, 133] width 906 height 94
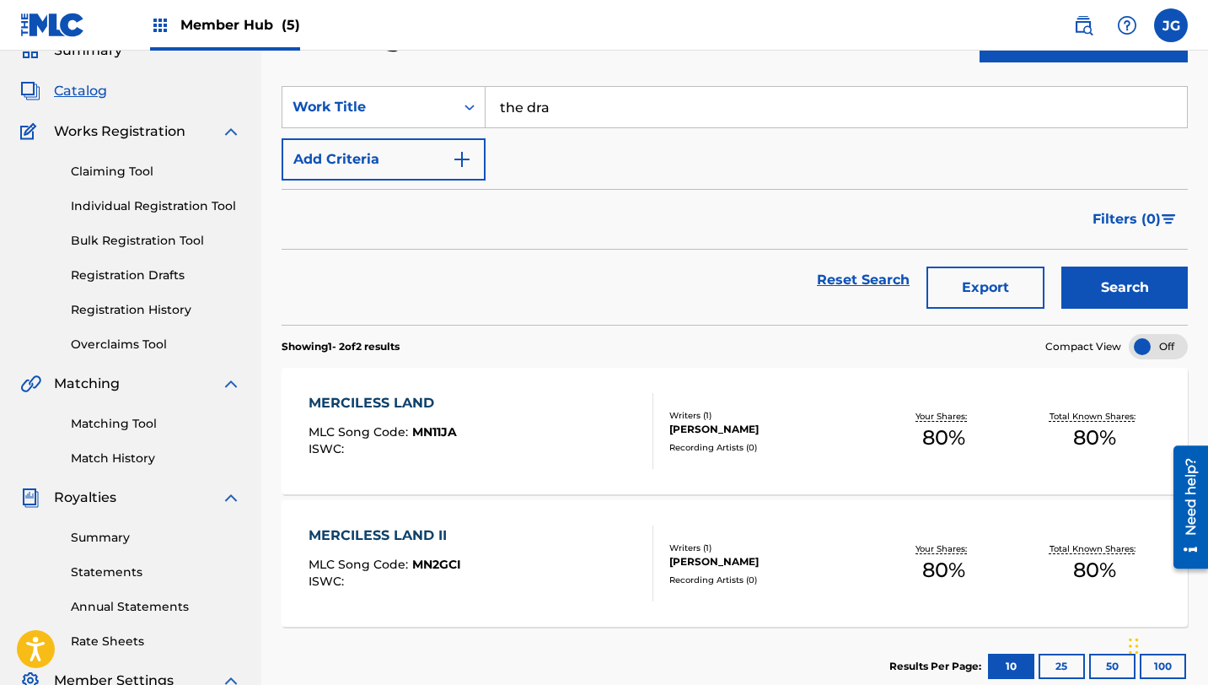
click at [564, 136] on div "SearchWithCriteria15e626e4-e1be-4d91-a468-c5a6fe1f32d3 Work Title the dra Add C…" at bounding box center [735, 133] width 906 height 94
drag, startPoint x: 572, startPoint y: 89, endPoint x: 573, endPoint y: 103, distance: 13.5
click at [573, 104] on input "the dra" at bounding box center [837, 107] width 702 height 40
click at [581, 138] on span "gon’s fury" at bounding box center [584, 145] width 68 height 16
click at [1062, 266] on button "Search" at bounding box center [1125, 287] width 126 height 42
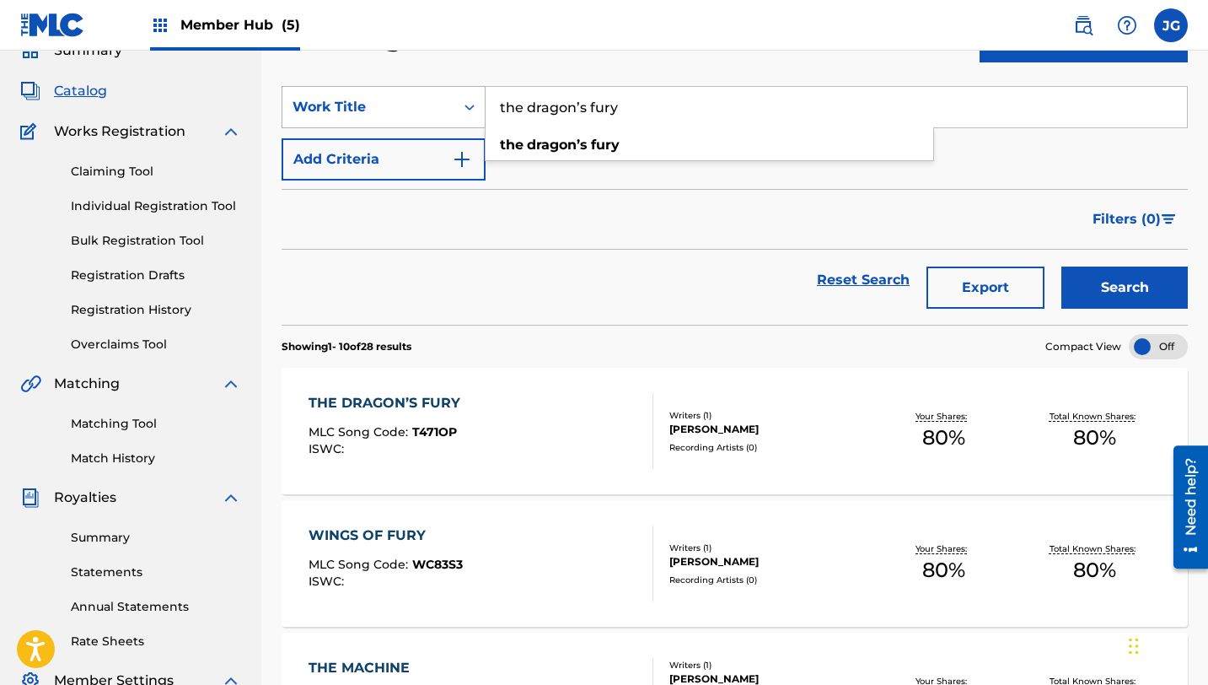
drag, startPoint x: 621, startPoint y: 110, endPoint x: 484, endPoint y: 105, distance: 136.7
click at [484, 106] on div "SearchWithCriteria15e626e4-e1be-4d91-a468-c5a6fe1f32d3 Work Title the dragon’s …" at bounding box center [735, 107] width 906 height 42
type input "last stand"
click at [1062, 266] on button "Search" at bounding box center [1125, 287] width 126 height 42
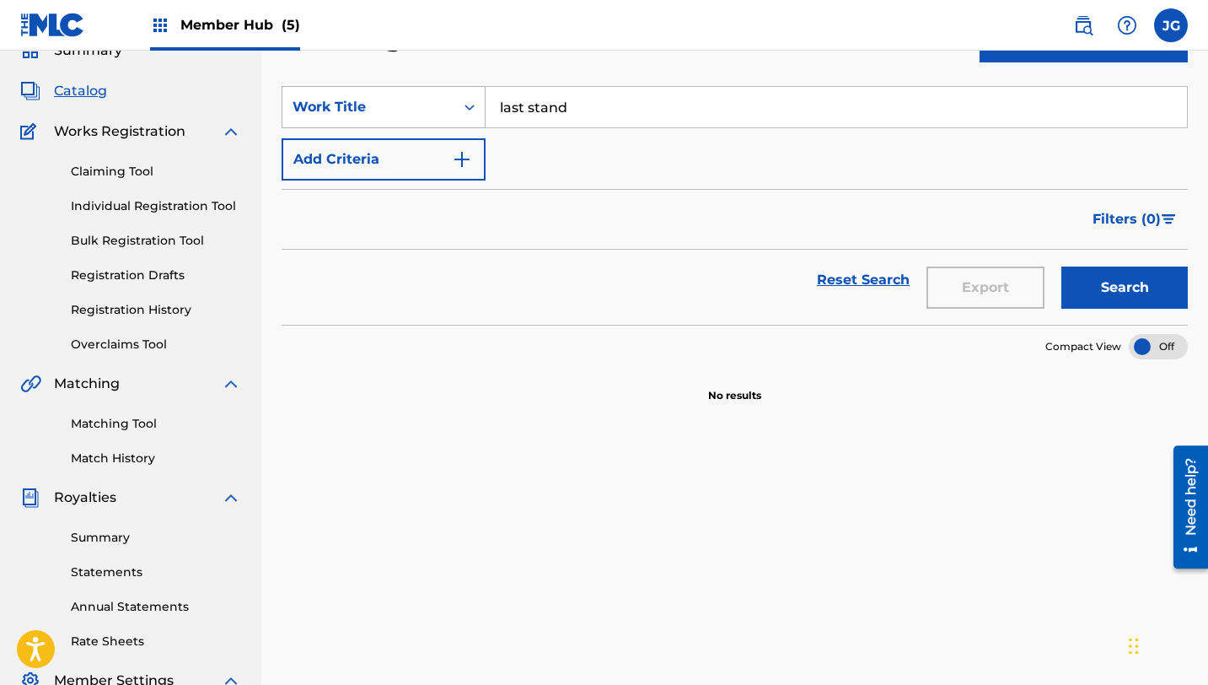
drag, startPoint x: 574, startPoint y: 115, endPoint x: 416, endPoint y: 101, distance: 159.1
click at [416, 105] on div "SearchWithCriteria15e626e4-e1be-4d91-a468-c5a6fe1f32d3 Work Title last stand" at bounding box center [735, 107] width 906 height 42
click at [578, 113] on input "Search Form" at bounding box center [837, 107] width 702 height 40
click at [1062, 266] on button "Search" at bounding box center [1125, 287] width 126 height 42
drag, startPoint x: 579, startPoint y: 126, endPoint x: 573, endPoint y: 104, distance: 22.9
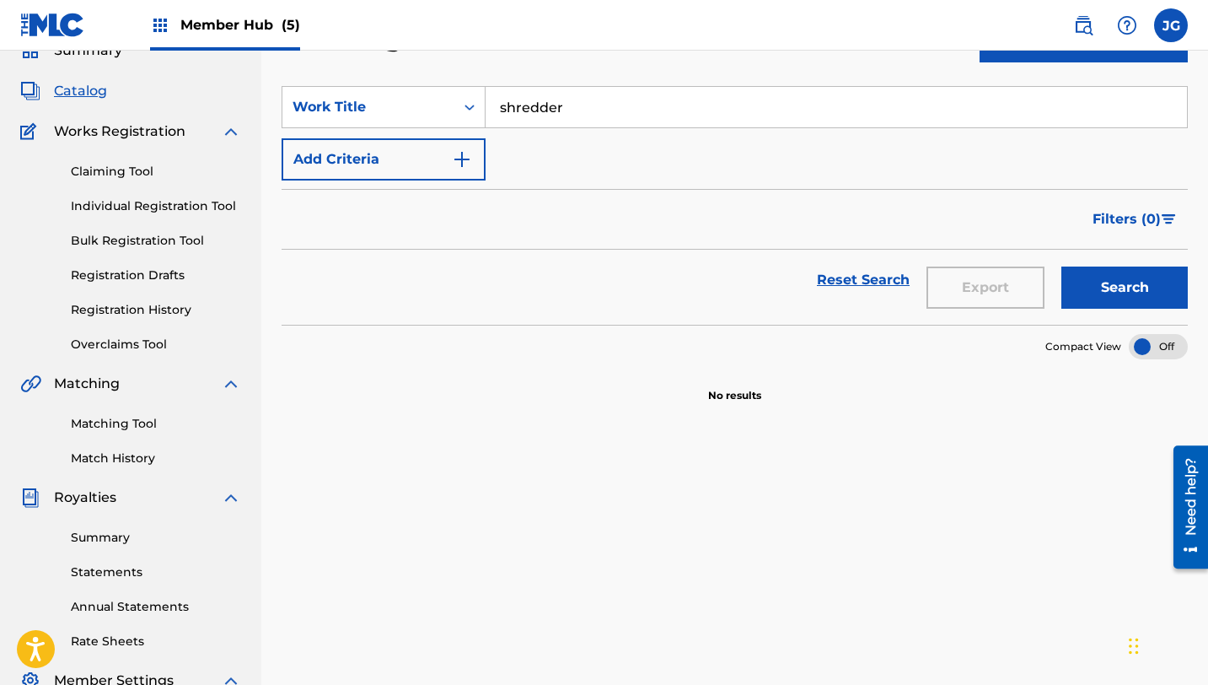
click at [545, 105] on input "shredder" at bounding box center [837, 107] width 702 height 40
drag, startPoint x: 624, startPoint y: 104, endPoint x: 391, endPoint y: 114, distance: 232.9
click at [393, 114] on div "SearchWithCriteria15e626e4-e1be-4d91-a468-c5a6fe1f32d3 Work Title shredder" at bounding box center [735, 107] width 906 height 42
click at [1062, 266] on button "Search" at bounding box center [1125, 287] width 126 height 42
drag, startPoint x: 556, startPoint y: 114, endPoint x: 448, endPoint y: 110, distance: 108.0
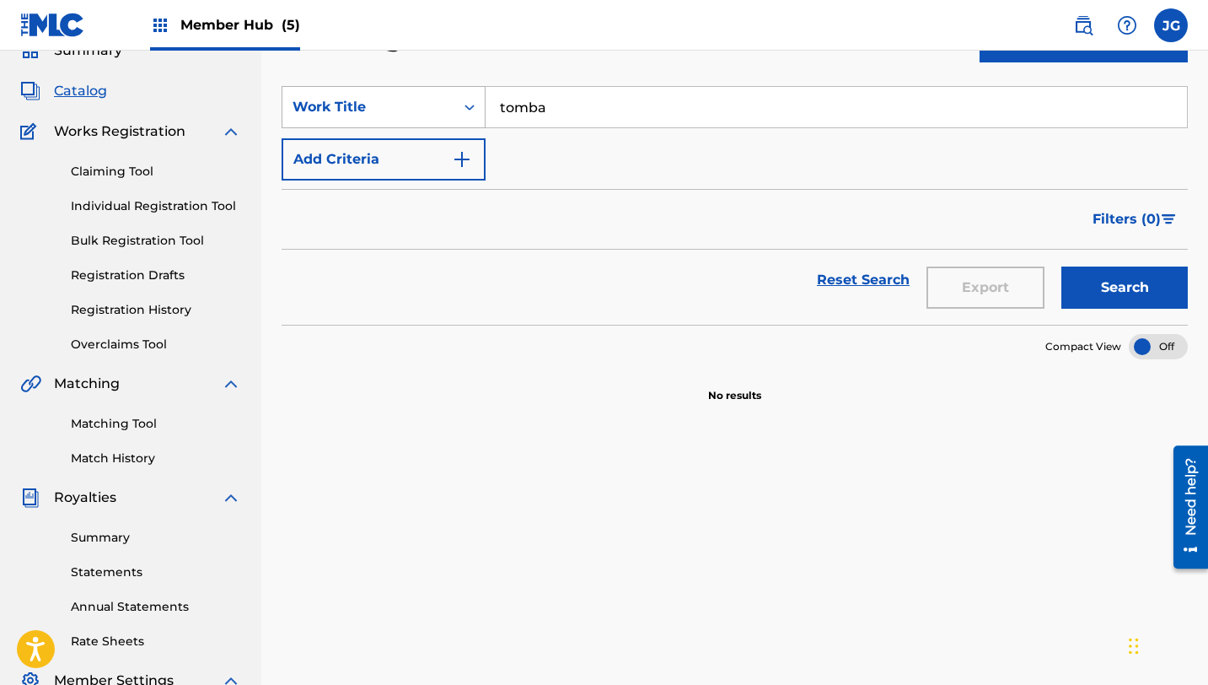
click at [449, 111] on div "SearchWithCriteria15e626e4-e1be-4d91-a468-c5a6fe1f32d3 Work Title tomba" at bounding box center [735, 107] width 906 height 42
type input "[DATE]"
click at [1062, 266] on button "Search" at bounding box center [1125, 287] width 126 height 42
